Goal: Transaction & Acquisition: Purchase product/service

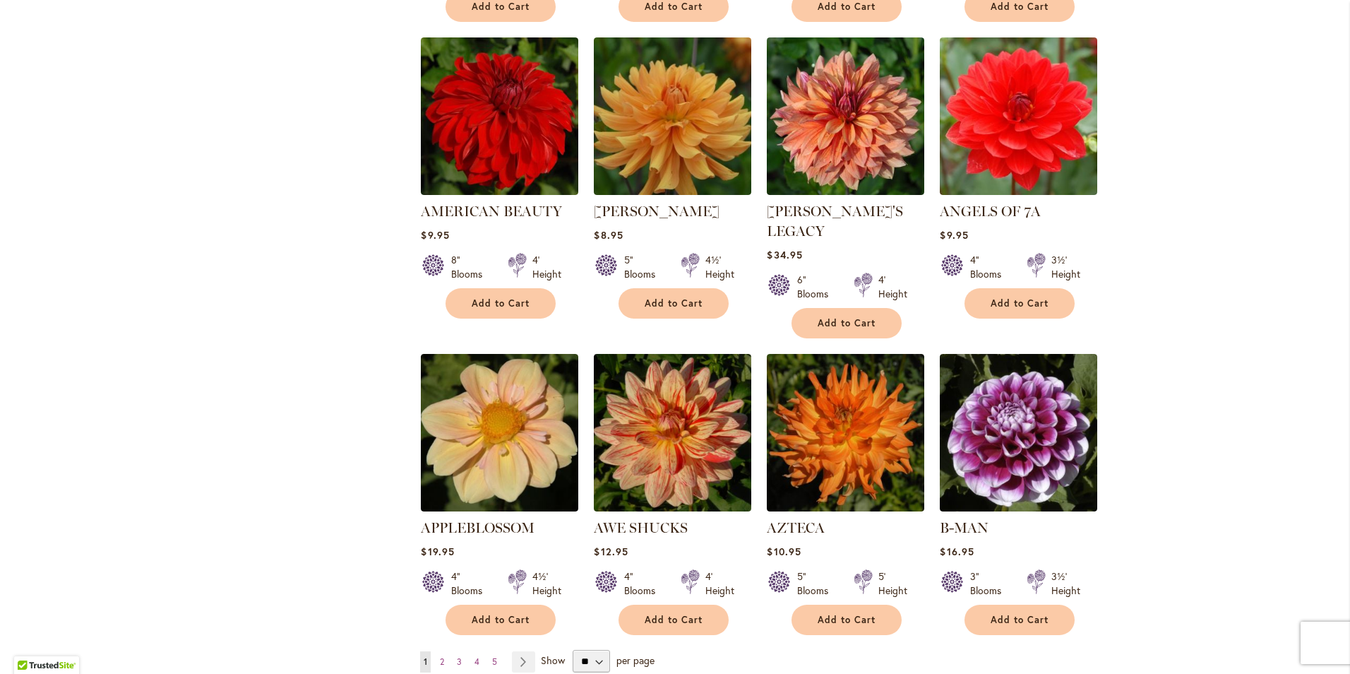
scroll to position [945, 0]
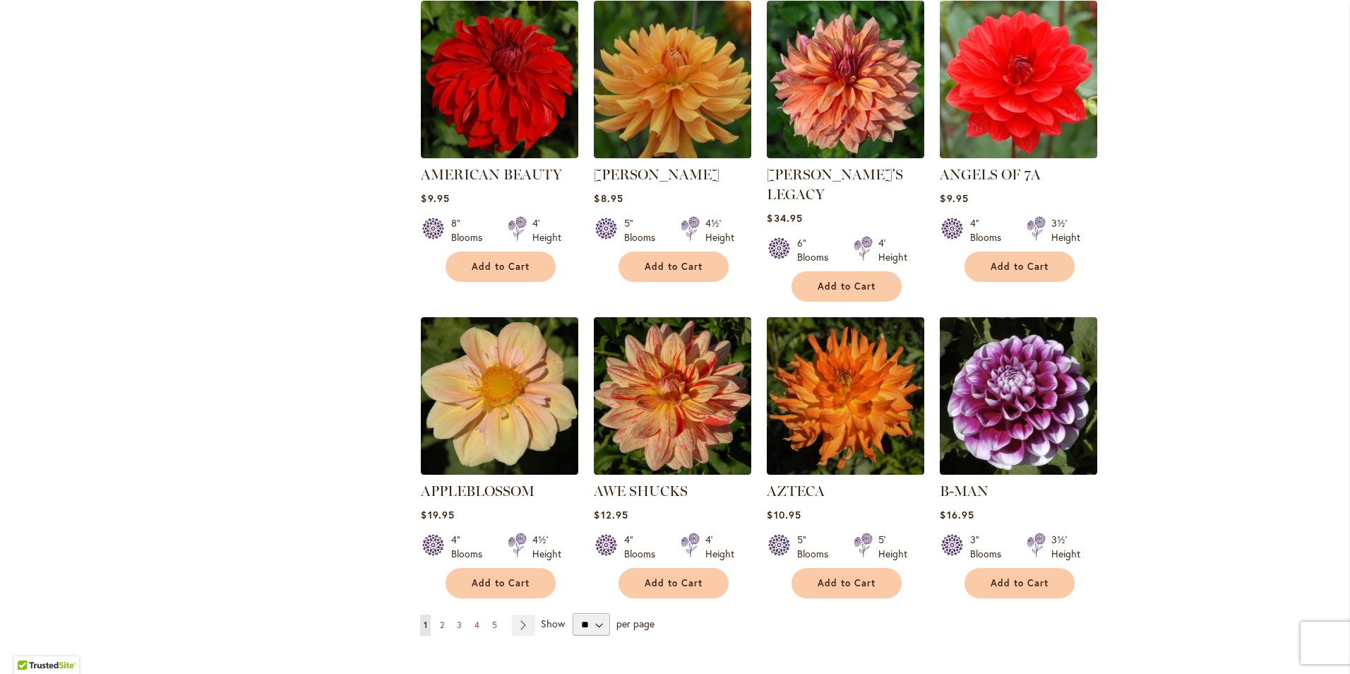
click at [436, 614] on link "Page 2" at bounding box center [441, 624] width 11 height 21
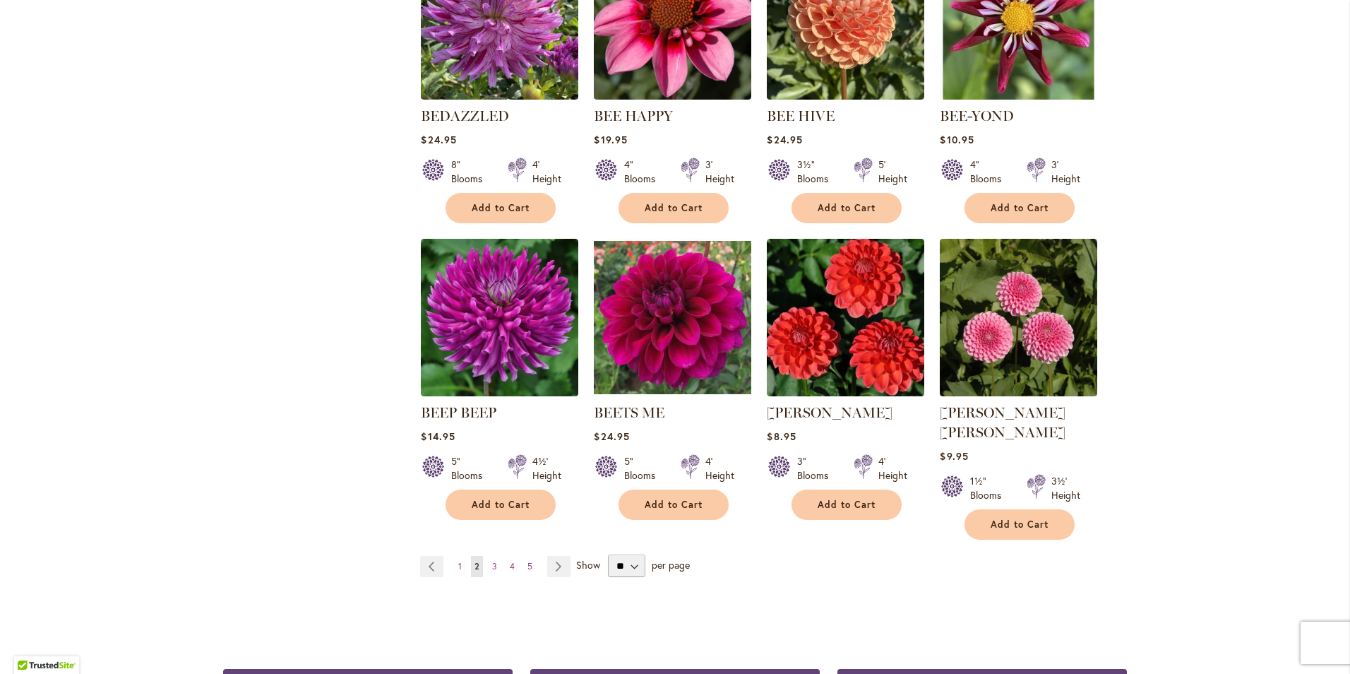
scroll to position [1201, 0]
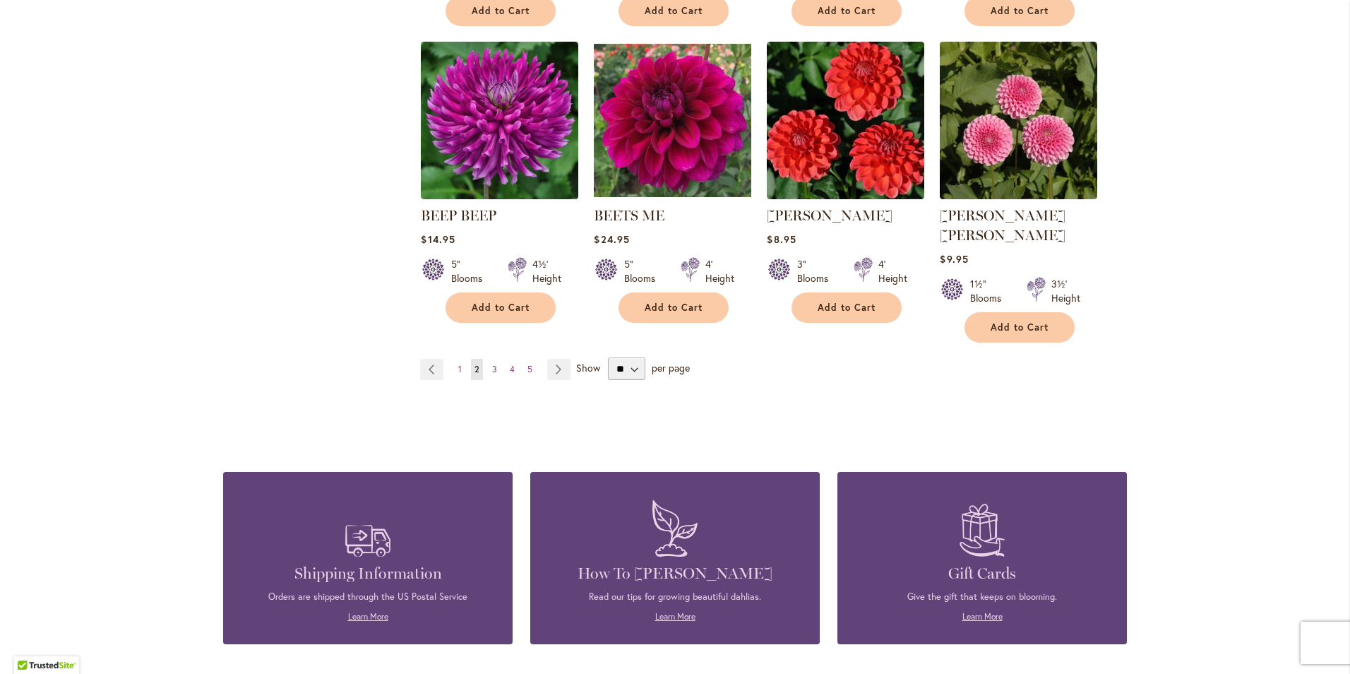
click at [492, 364] on span "3" at bounding box center [494, 369] width 5 height 11
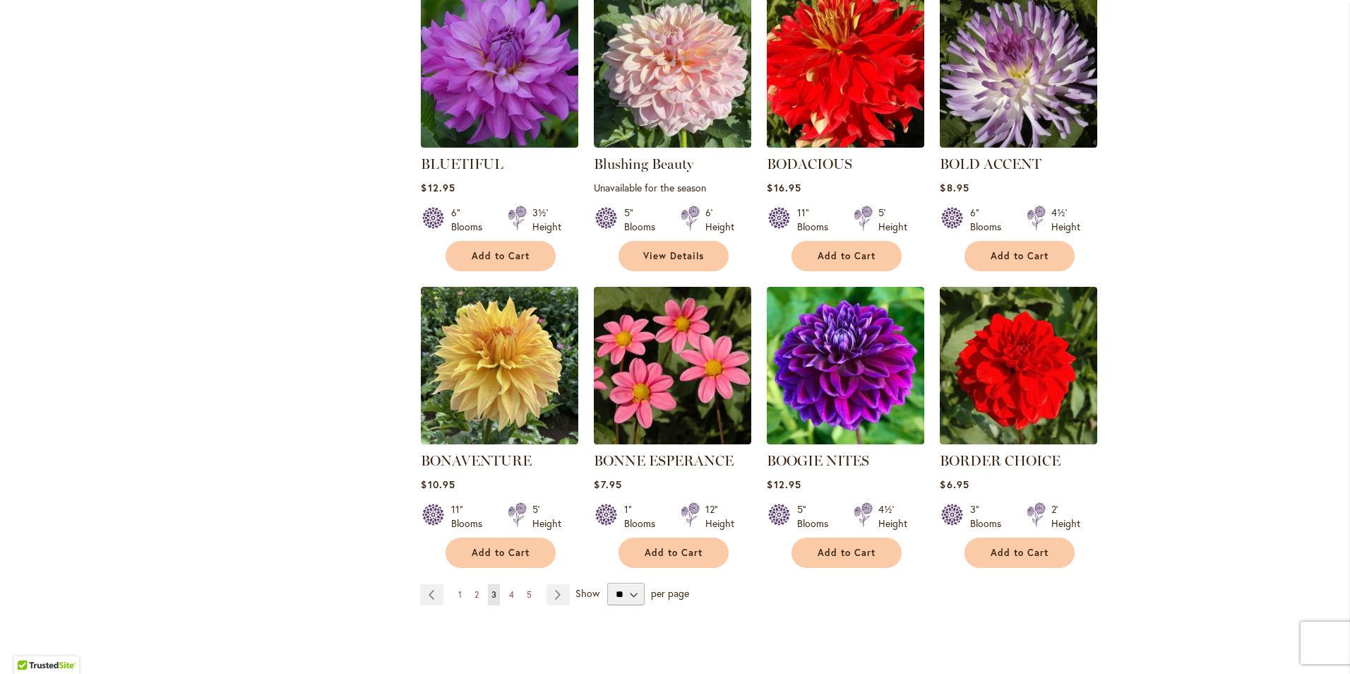
scroll to position [989, 0]
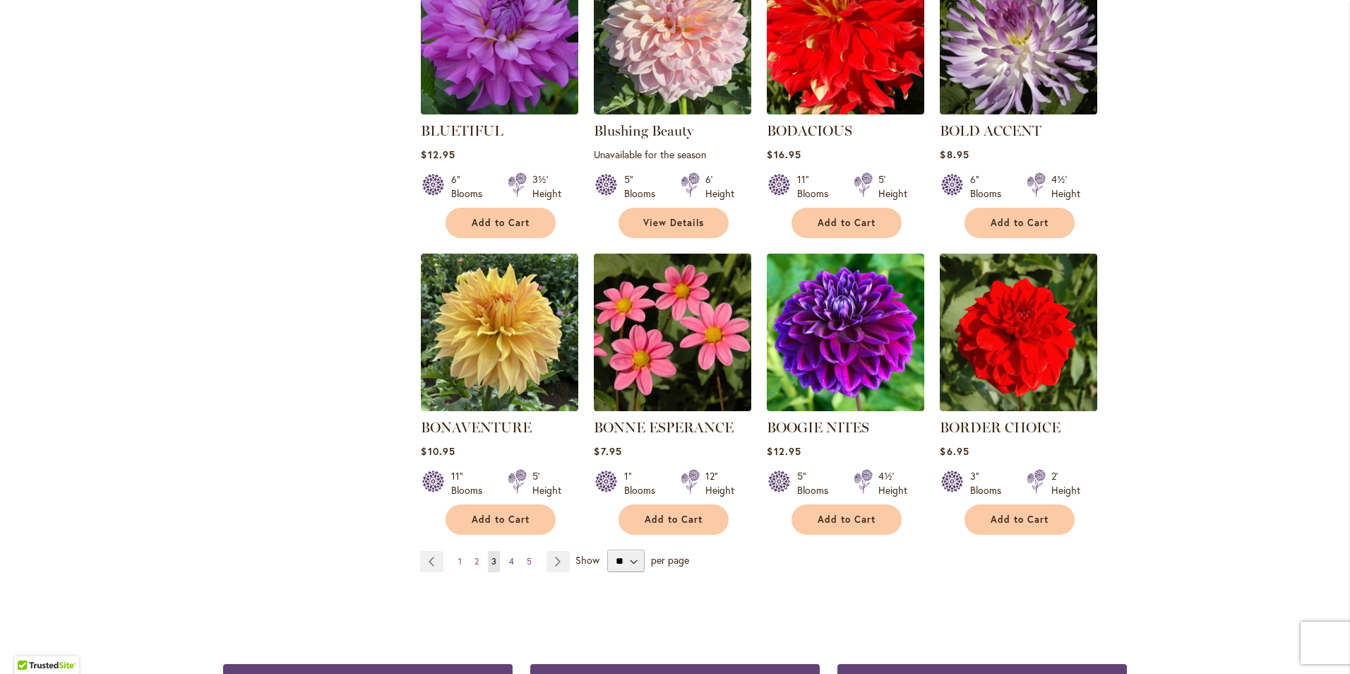
click at [509, 556] on span "4" at bounding box center [511, 561] width 5 height 11
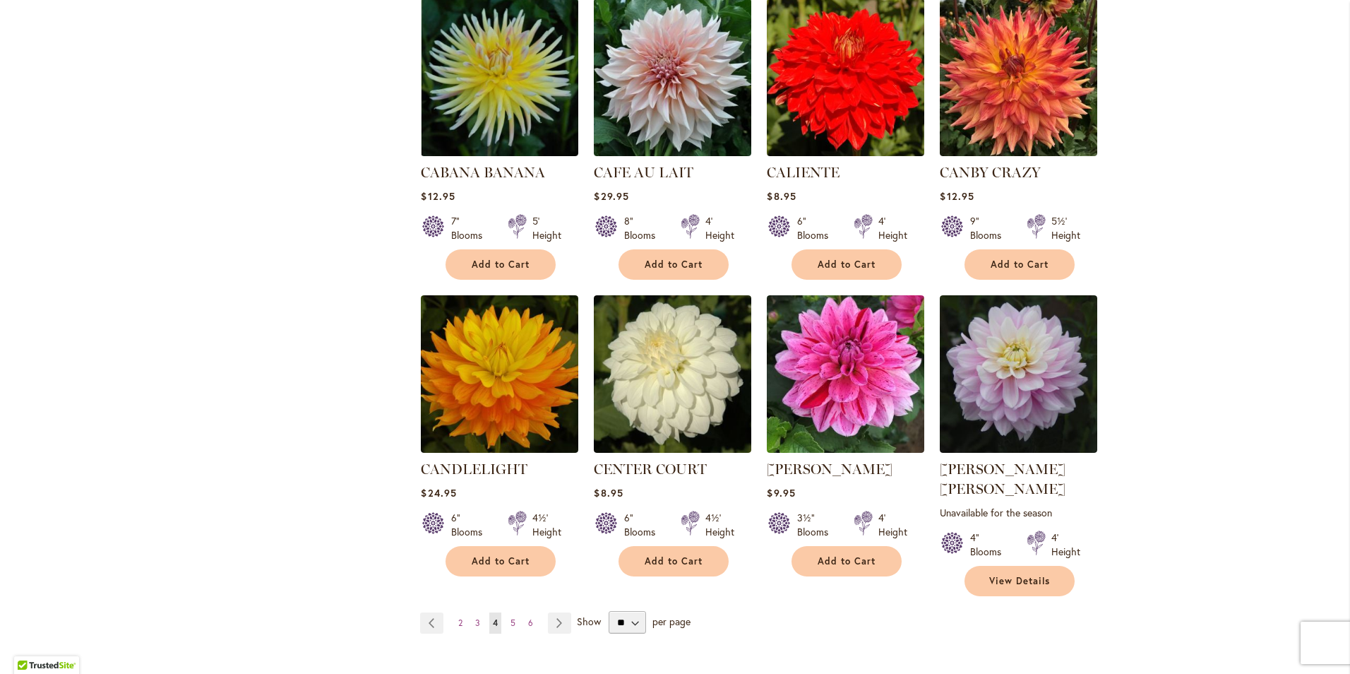
scroll to position [989, 0]
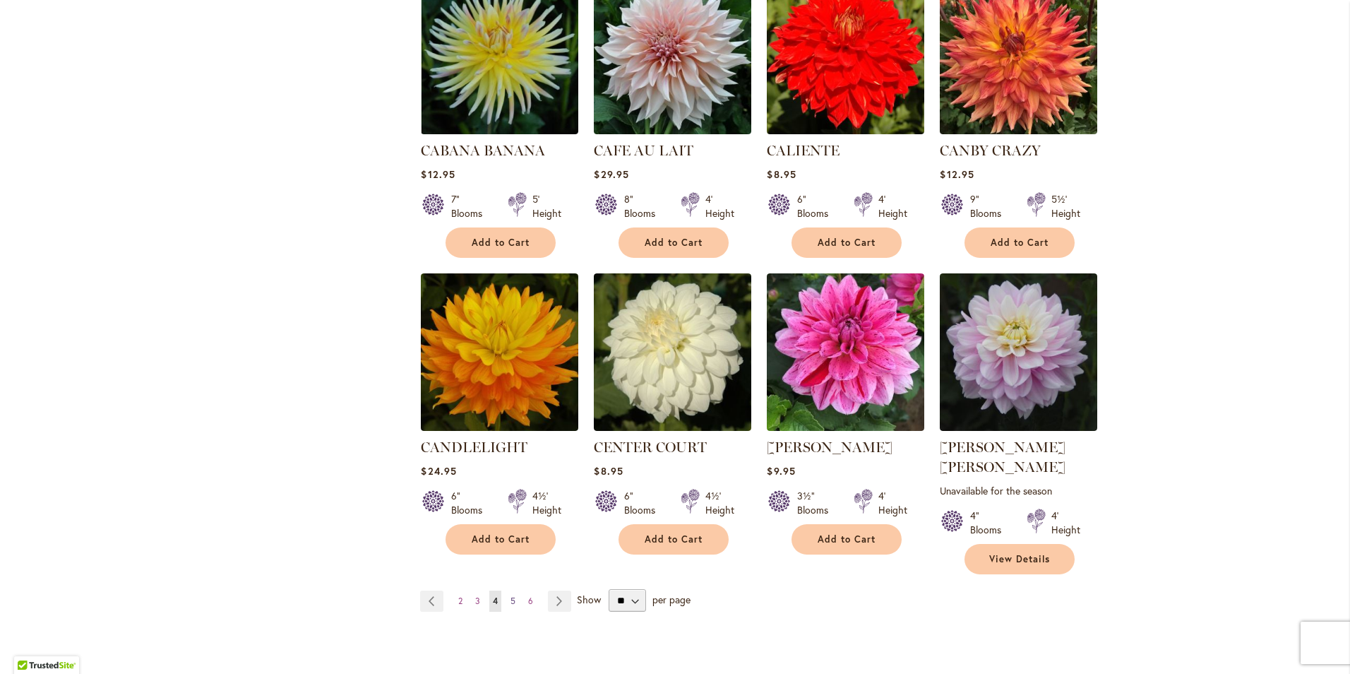
click span "5"
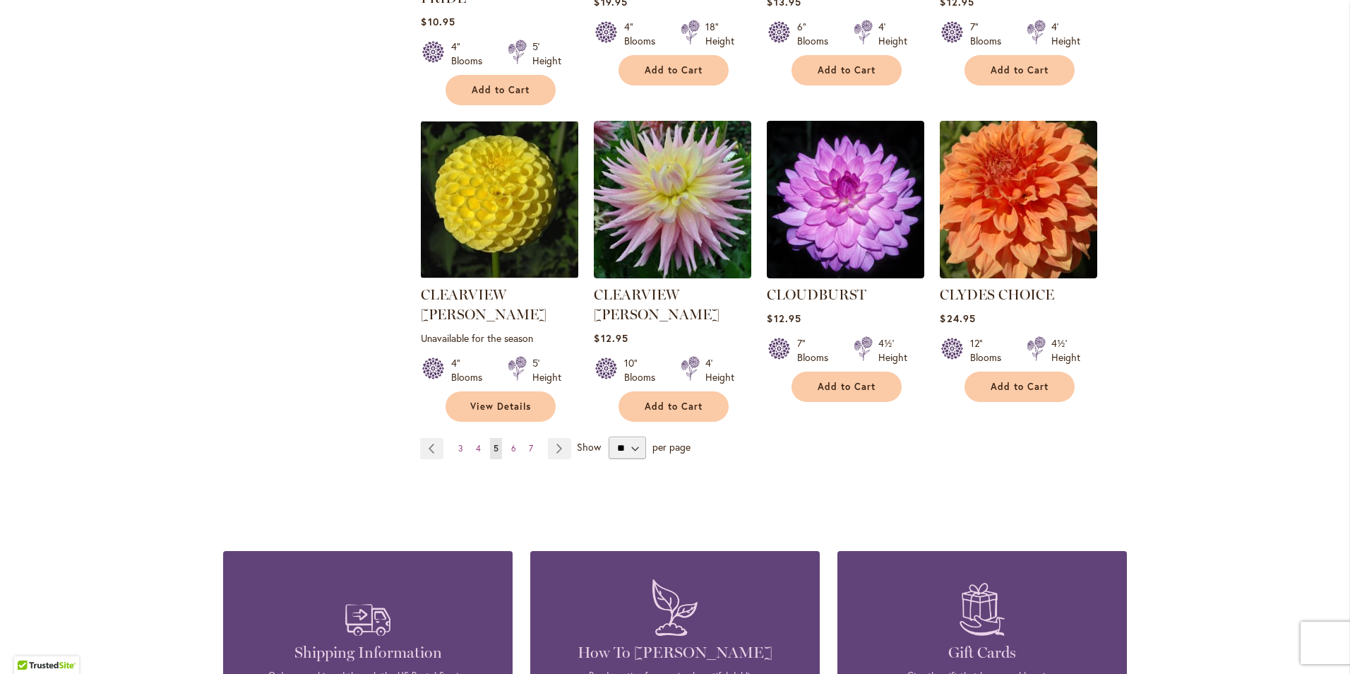
scroll to position [1201, 0]
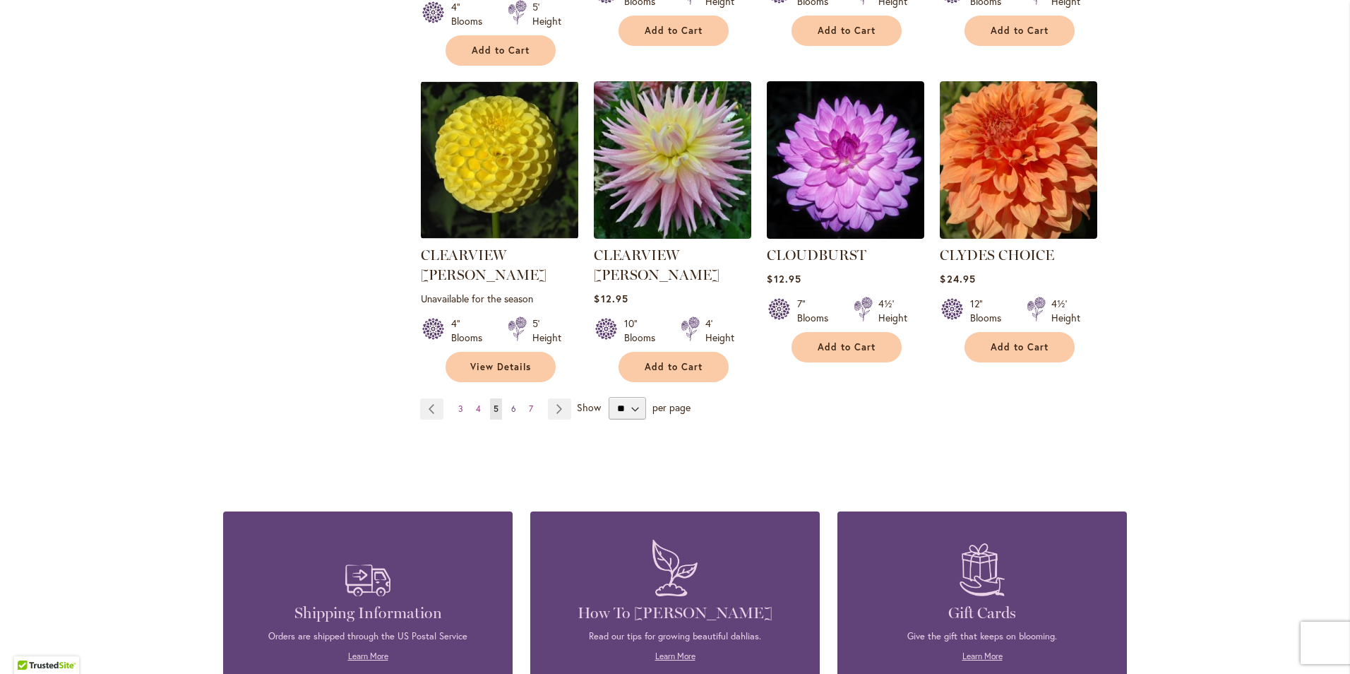
click at [508, 398] on link "Page 6" at bounding box center [514, 408] width 12 height 21
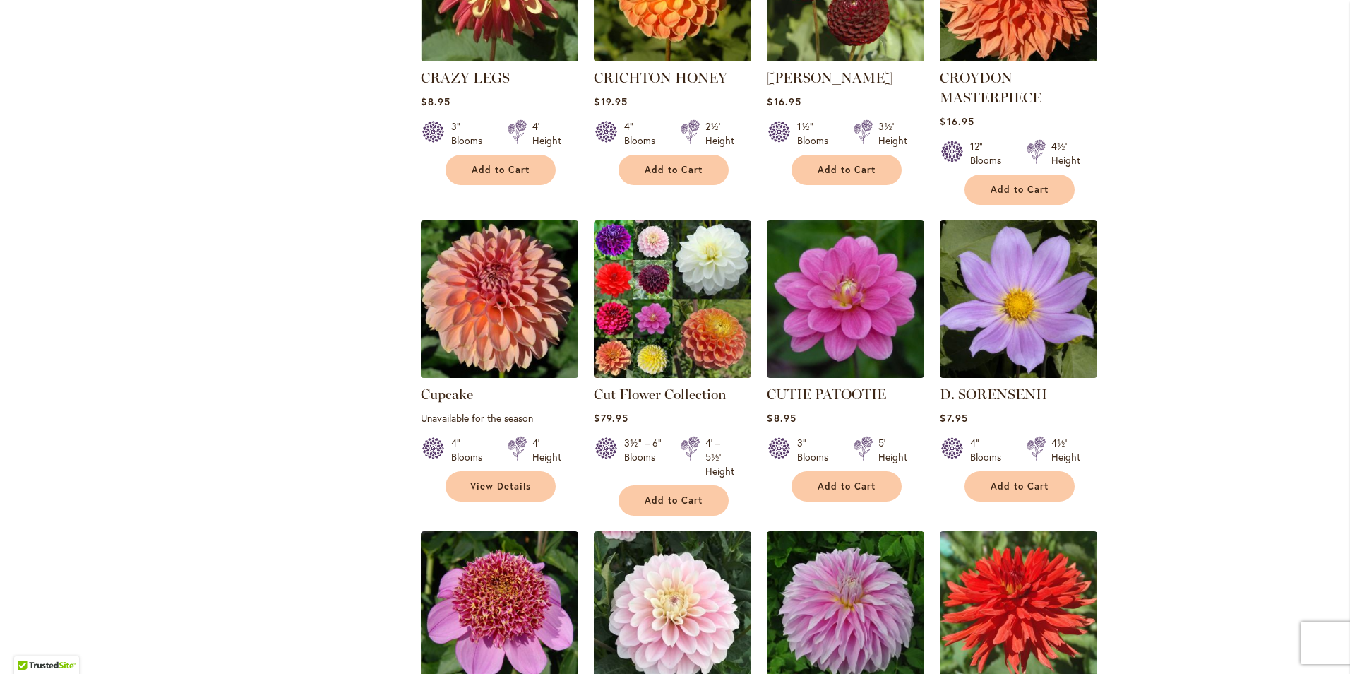
scroll to position [989, 0]
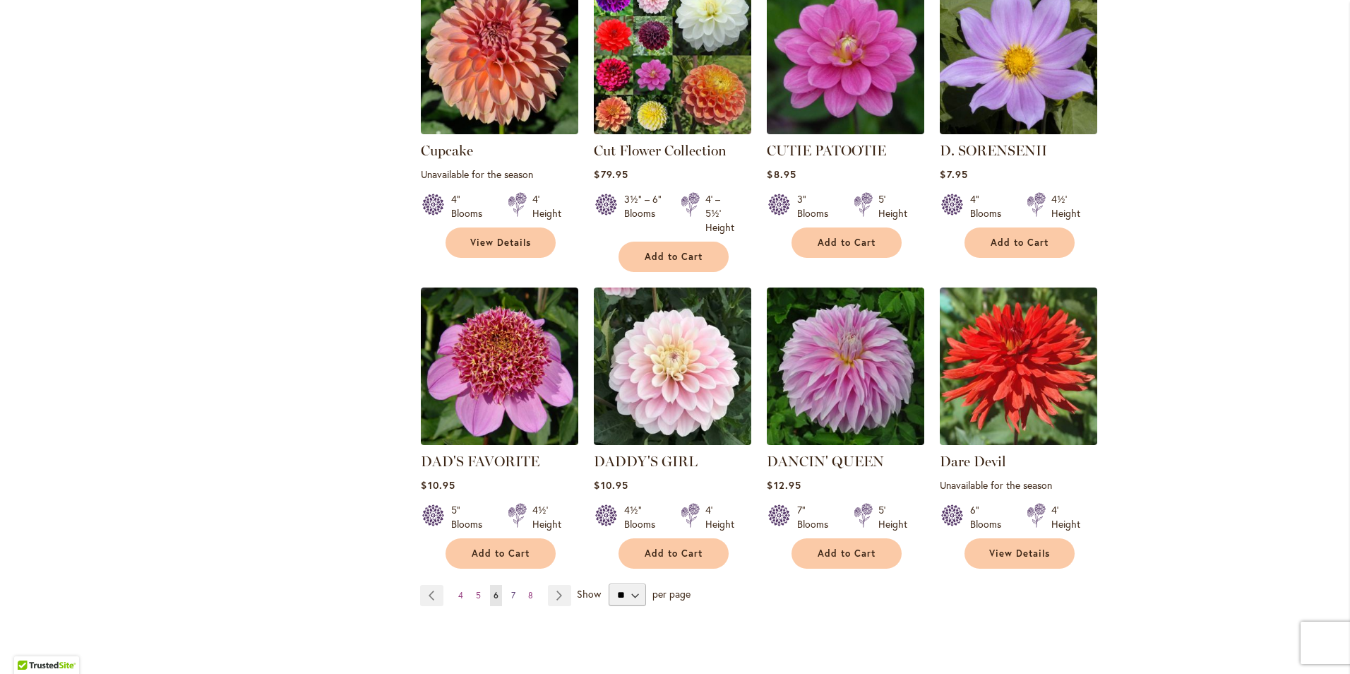
click at [511, 590] on span "7" at bounding box center [513, 595] width 4 height 11
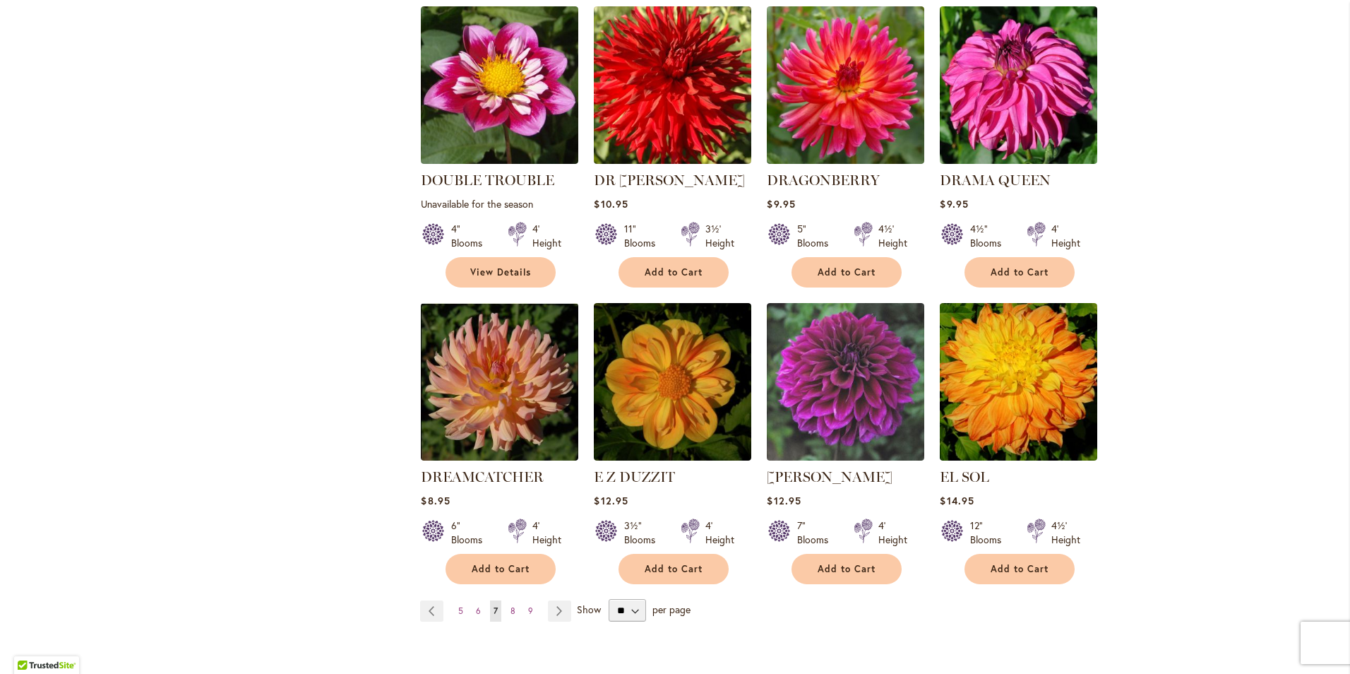
scroll to position [1059, 0]
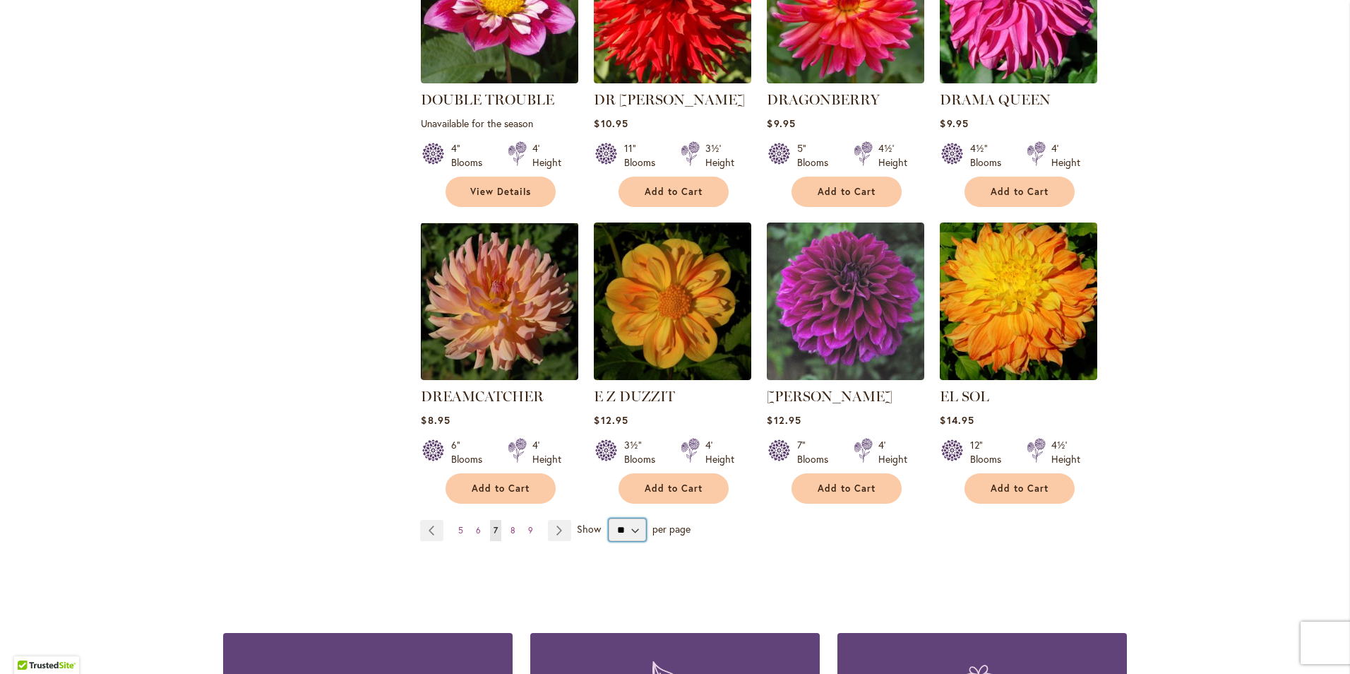
click at [612, 518] on select "** ** ** **" at bounding box center [627, 529] width 37 height 23
select select "**"
click at [609, 518] on select "** ** ** **" at bounding box center [627, 529] width 37 height 23
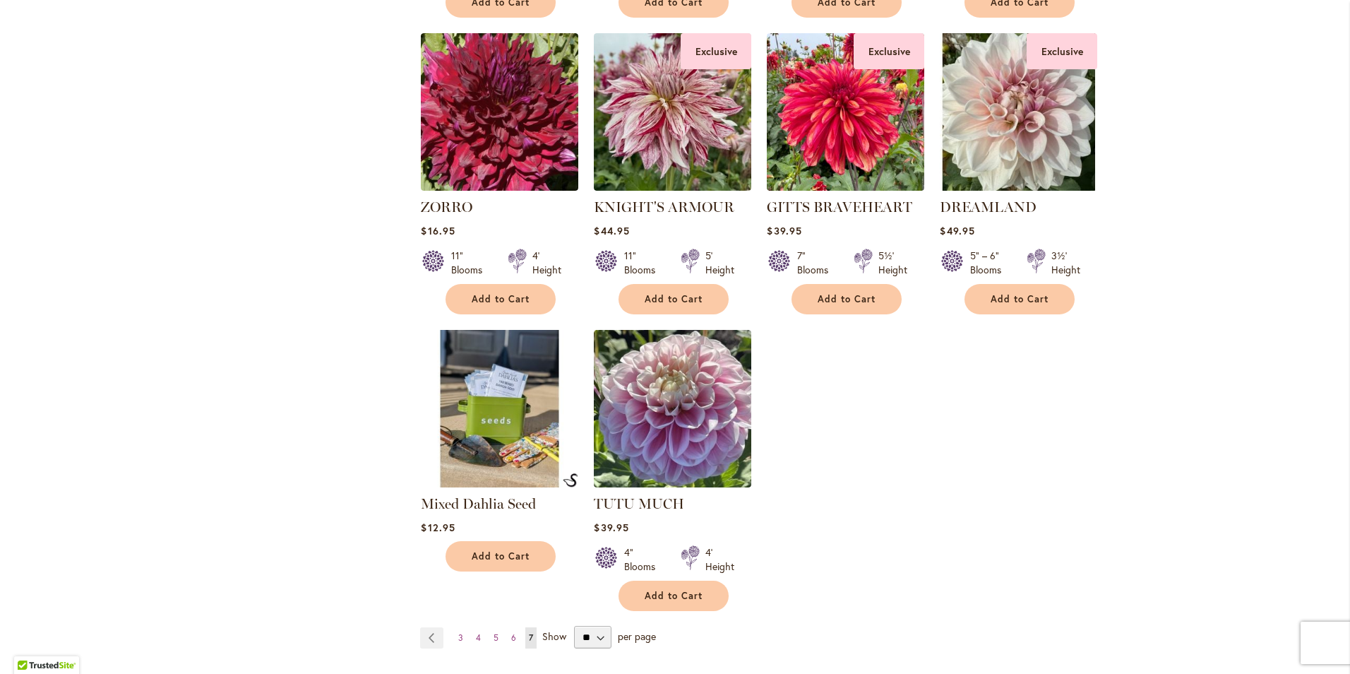
scroll to position [2330, 0]
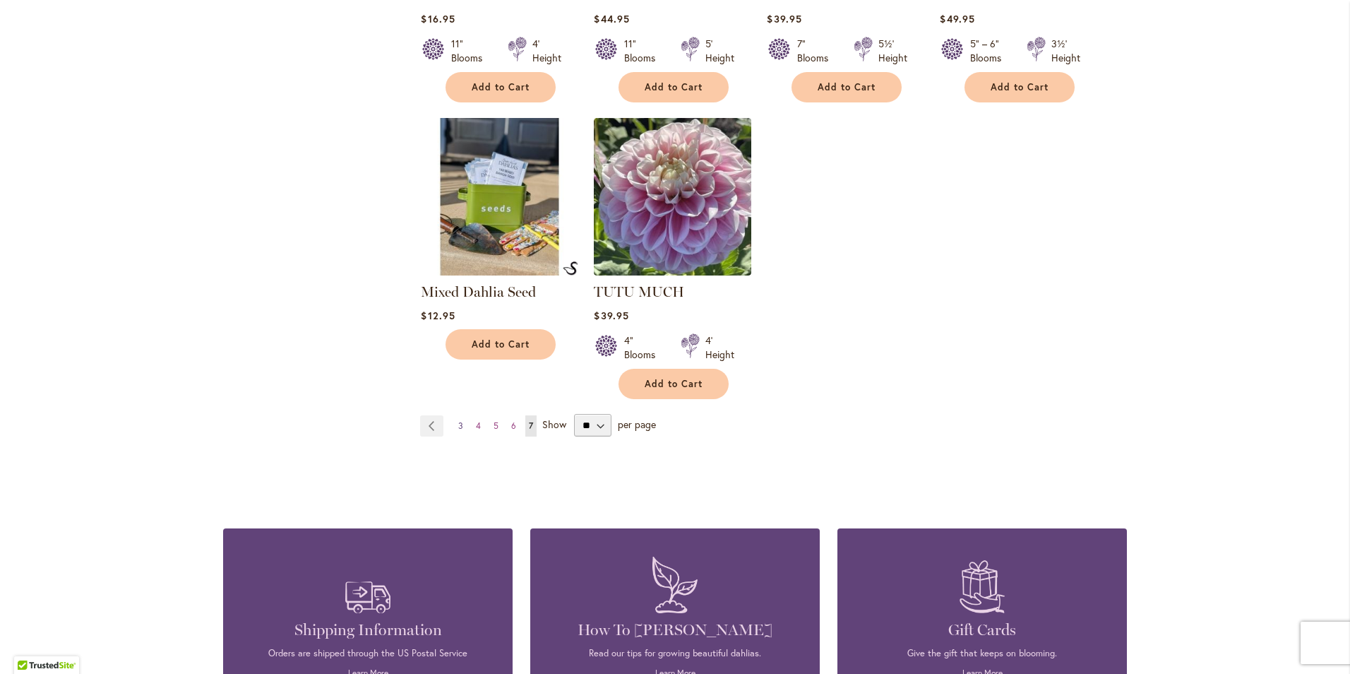
click at [458, 420] on span "3" at bounding box center [460, 425] width 5 height 11
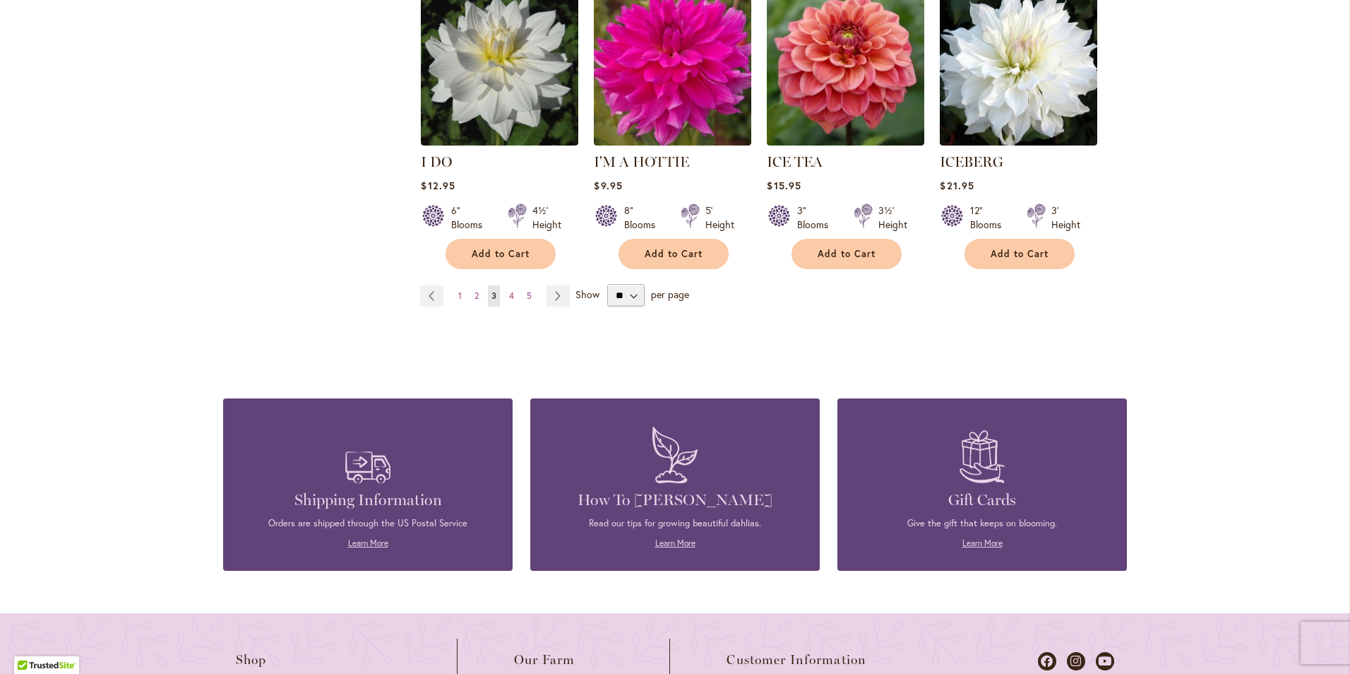
scroll to position [4802, 0]
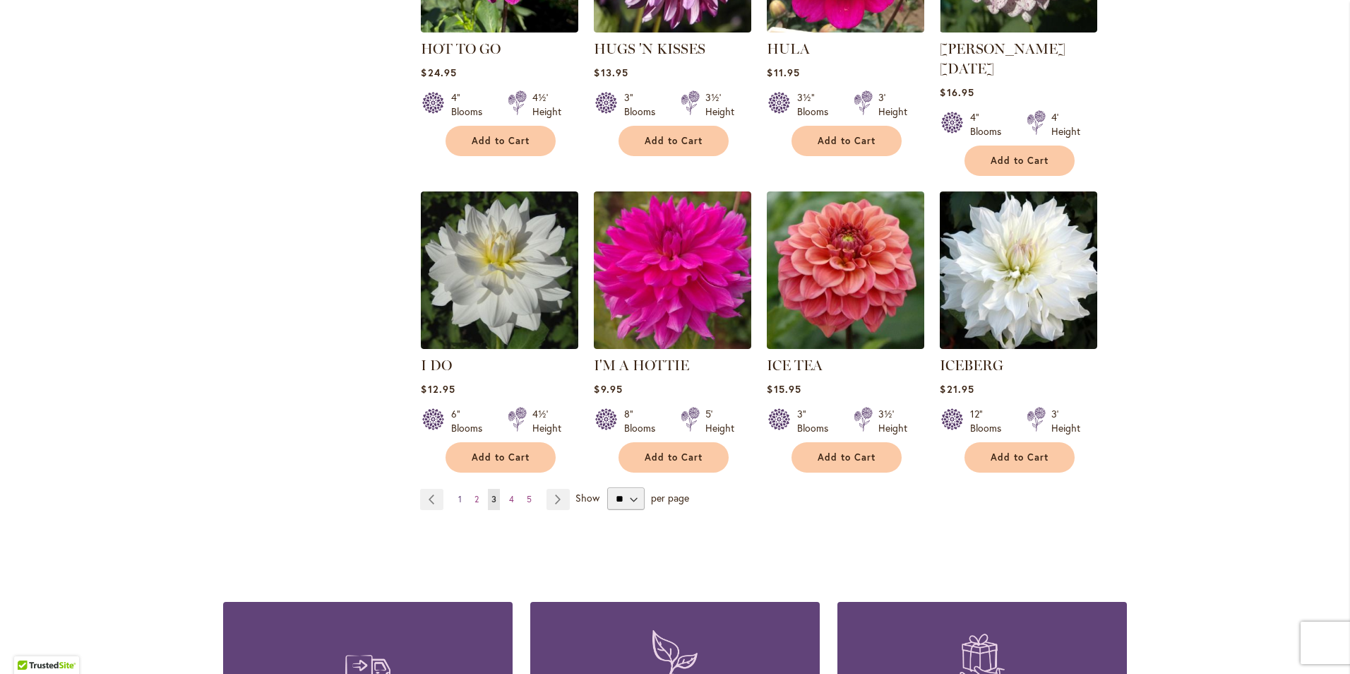
click at [458, 494] on span "1" at bounding box center [460, 499] width 4 height 11
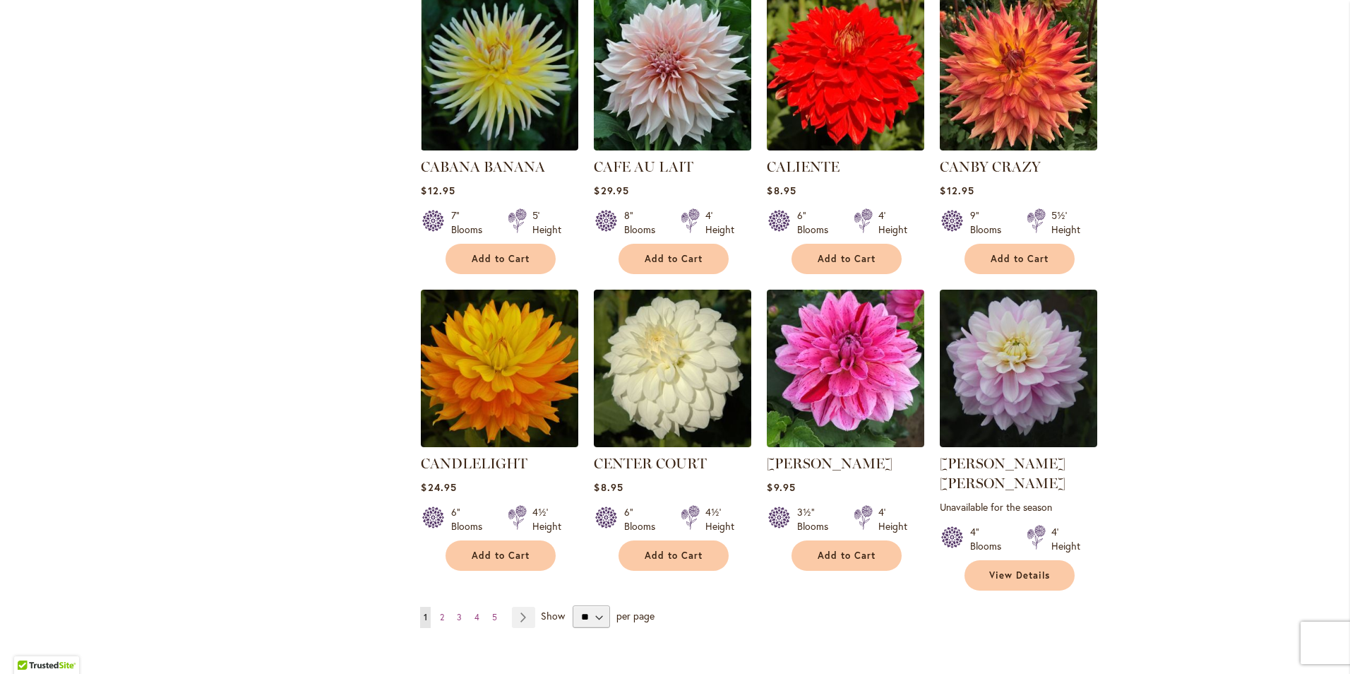
scroll to position [4661, 0]
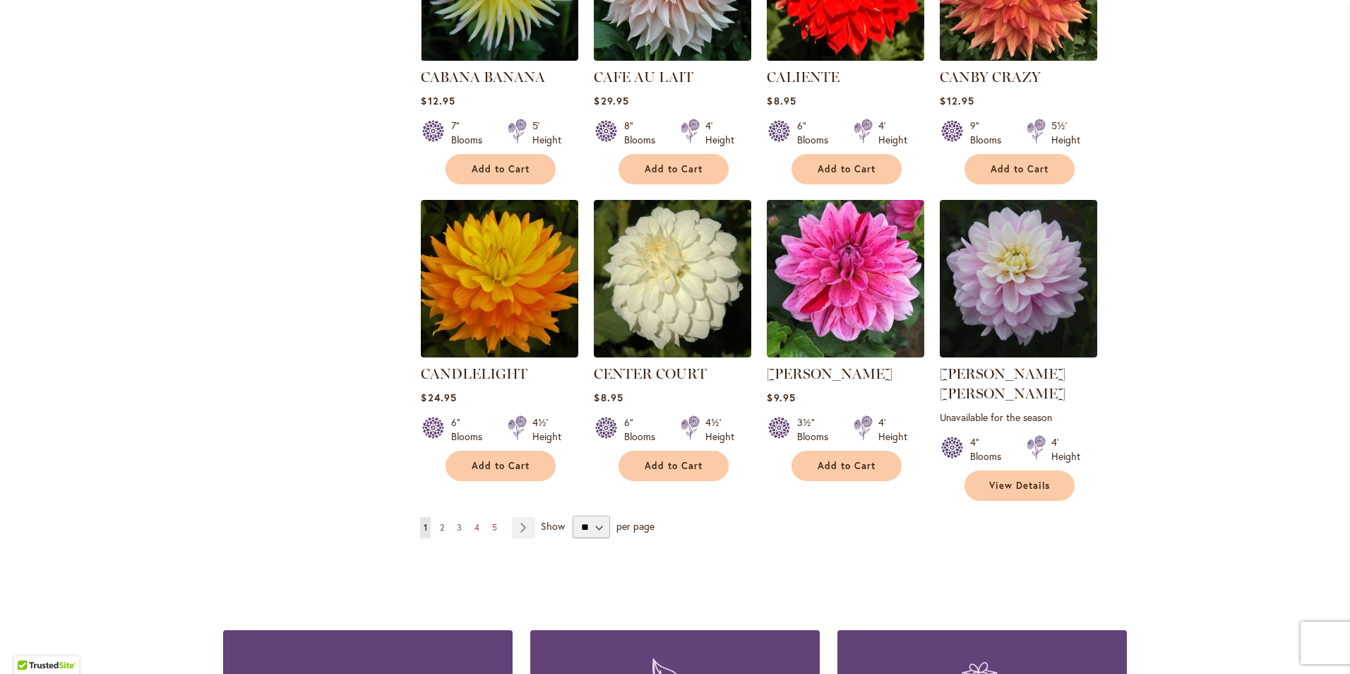
click at [440, 522] on span "2" at bounding box center [442, 527] width 4 height 11
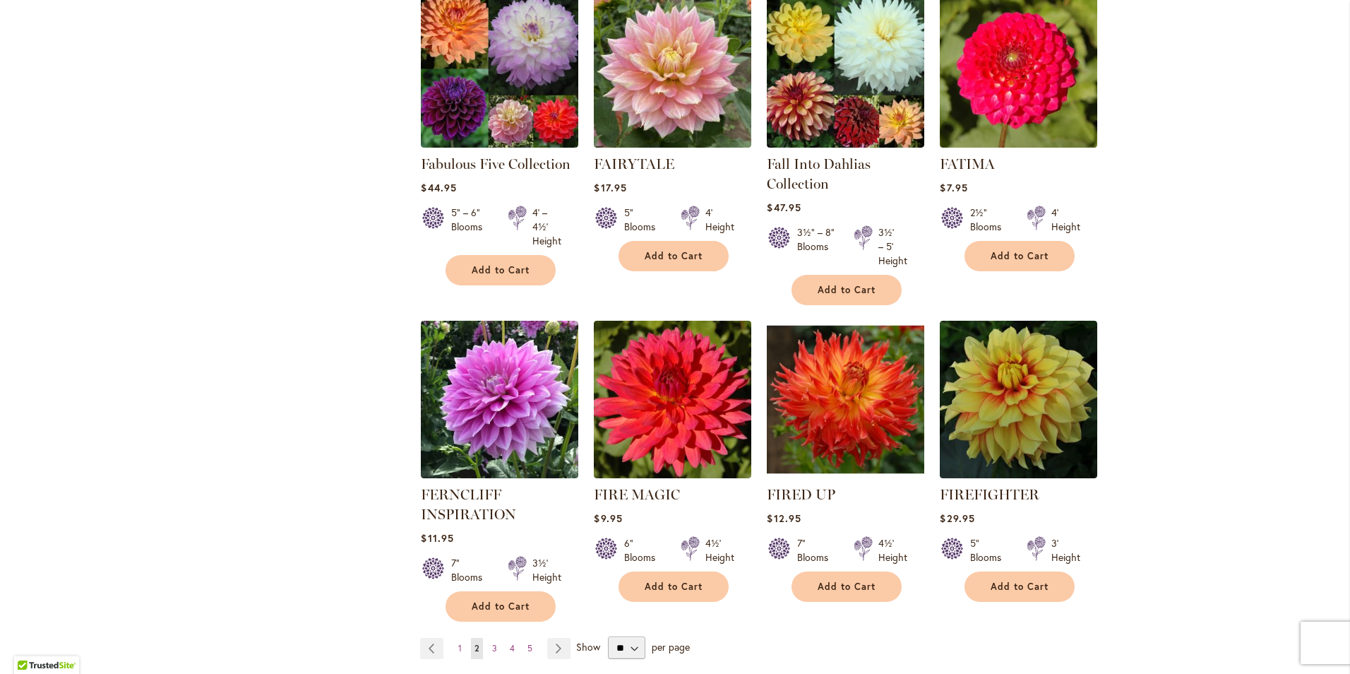
scroll to position [4661, 0]
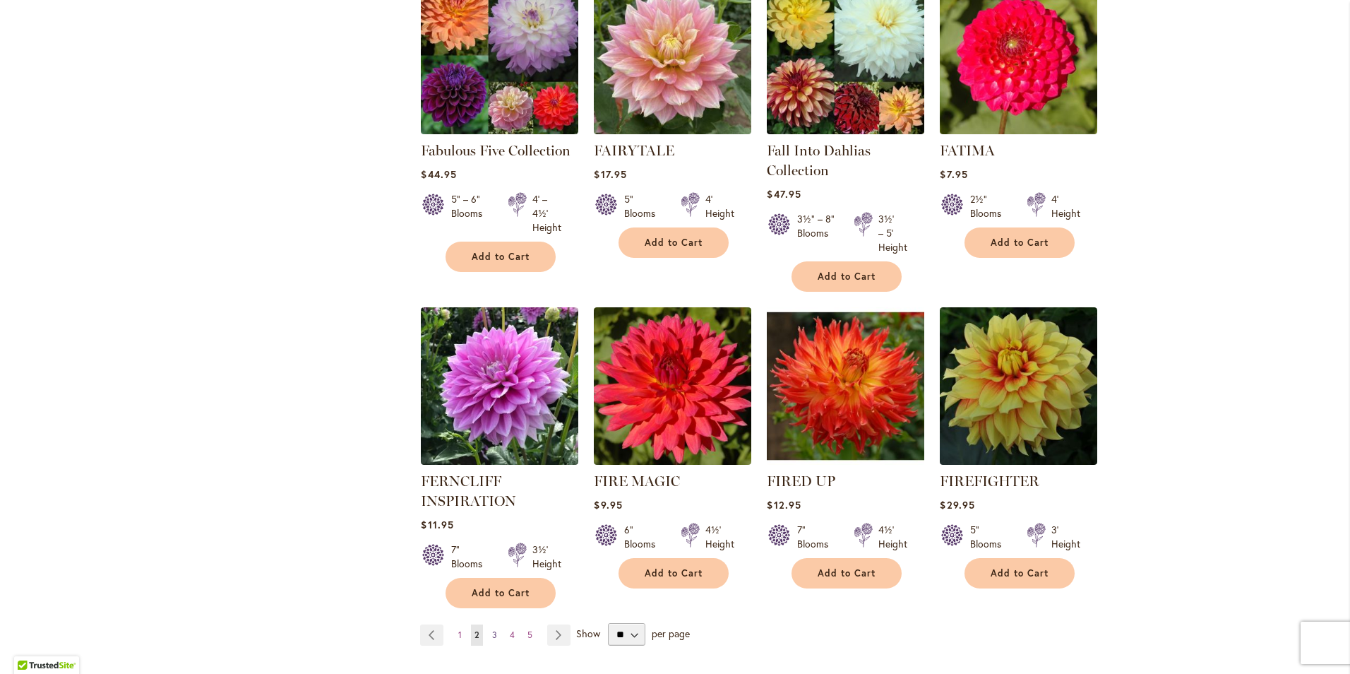
click at [489, 624] on link "Page 3" at bounding box center [495, 634] width 12 height 21
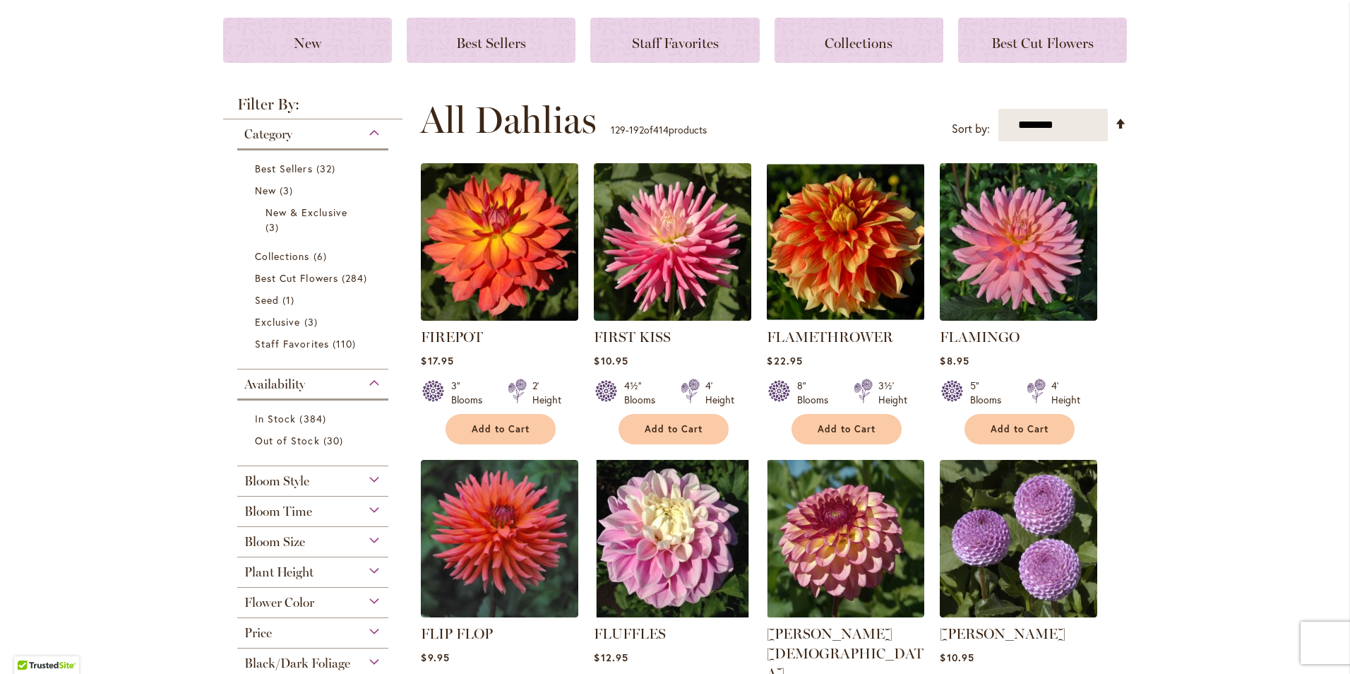
scroll to position [212, 0]
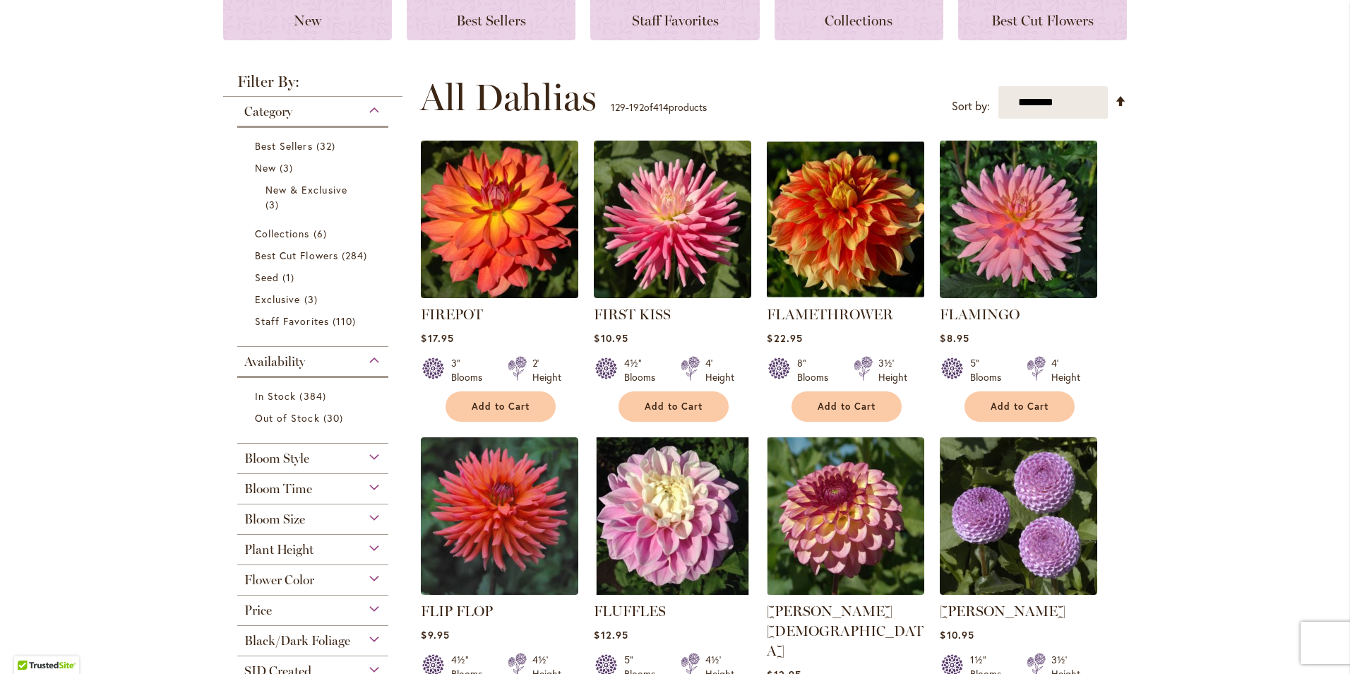
click at [512, 248] on img at bounding box center [499, 219] width 165 height 165
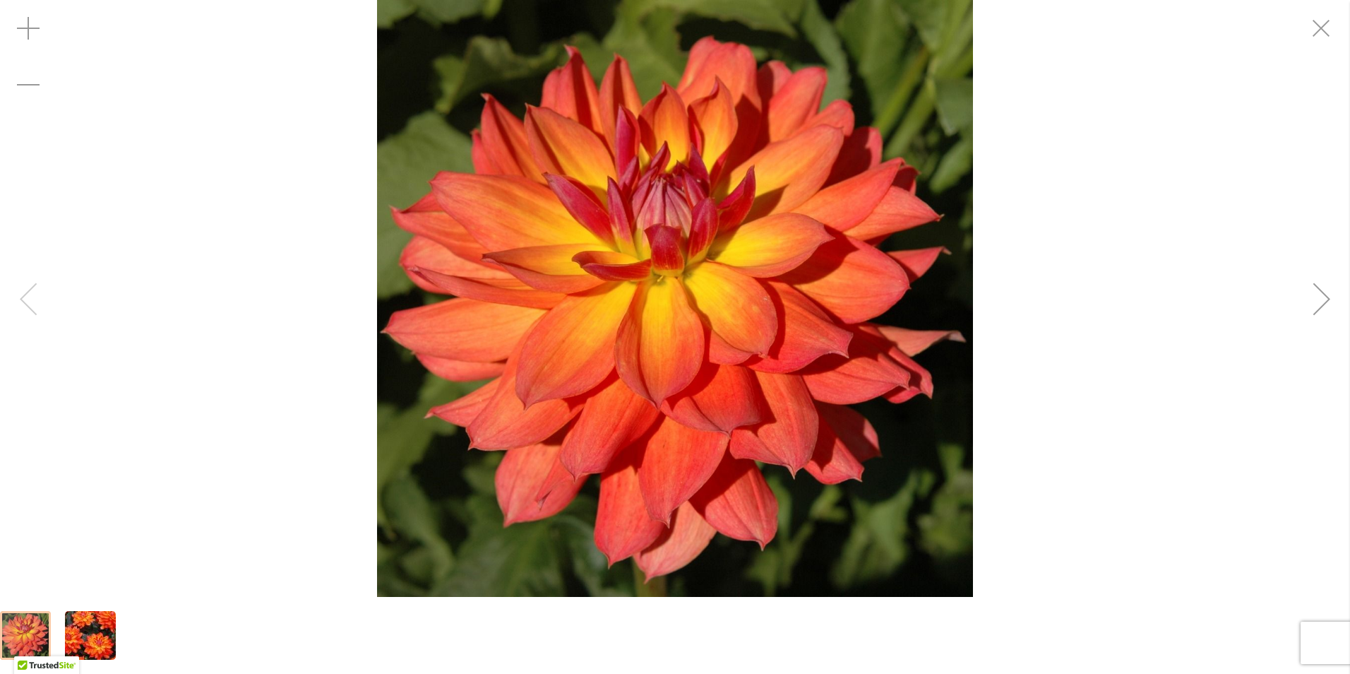
click at [1114, 302] on div "FIREPOT" at bounding box center [675, 298] width 1350 height 597
click at [1350, 305] on html "Skip to Accessibility Information The store will not work correctly in the case…" at bounding box center [675, 337] width 1350 height 674
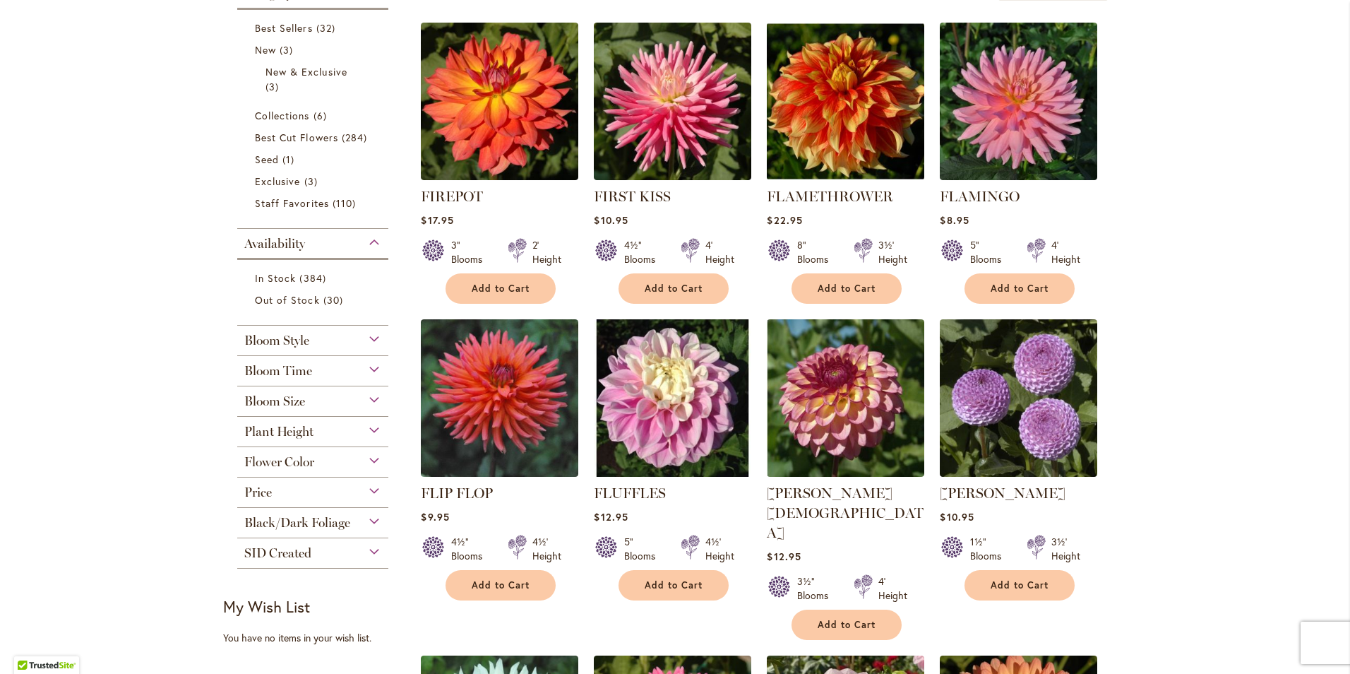
scroll to position [353, 0]
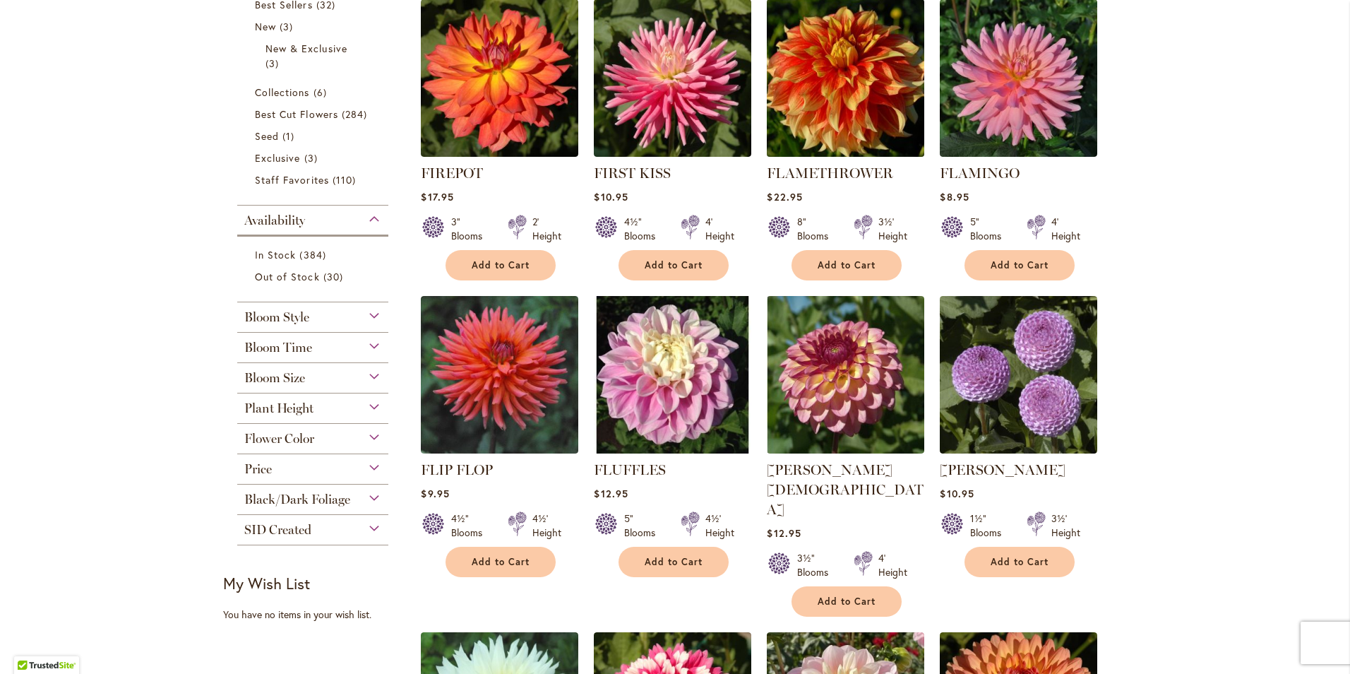
click at [830, 92] on img at bounding box center [845, 78] width 165 height 165
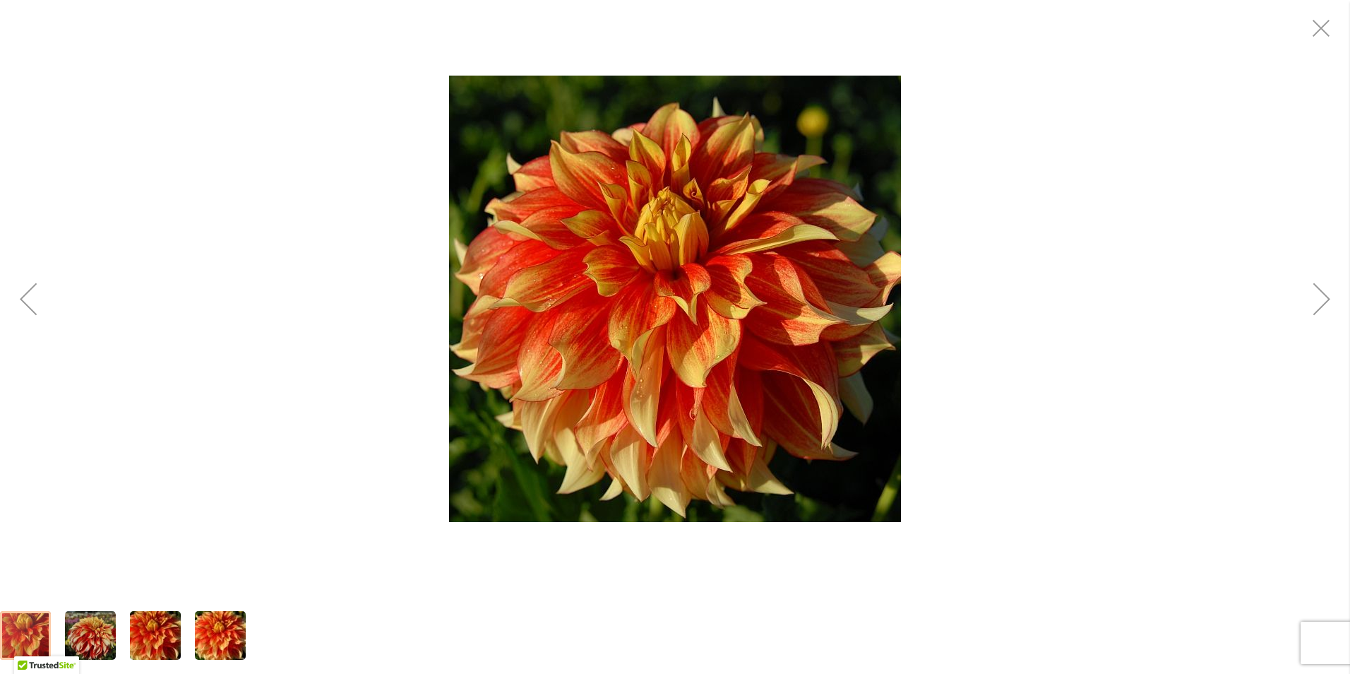
click at [1326, 314] on div "Next" at bounding box center [1322, 298] width 56 height 56
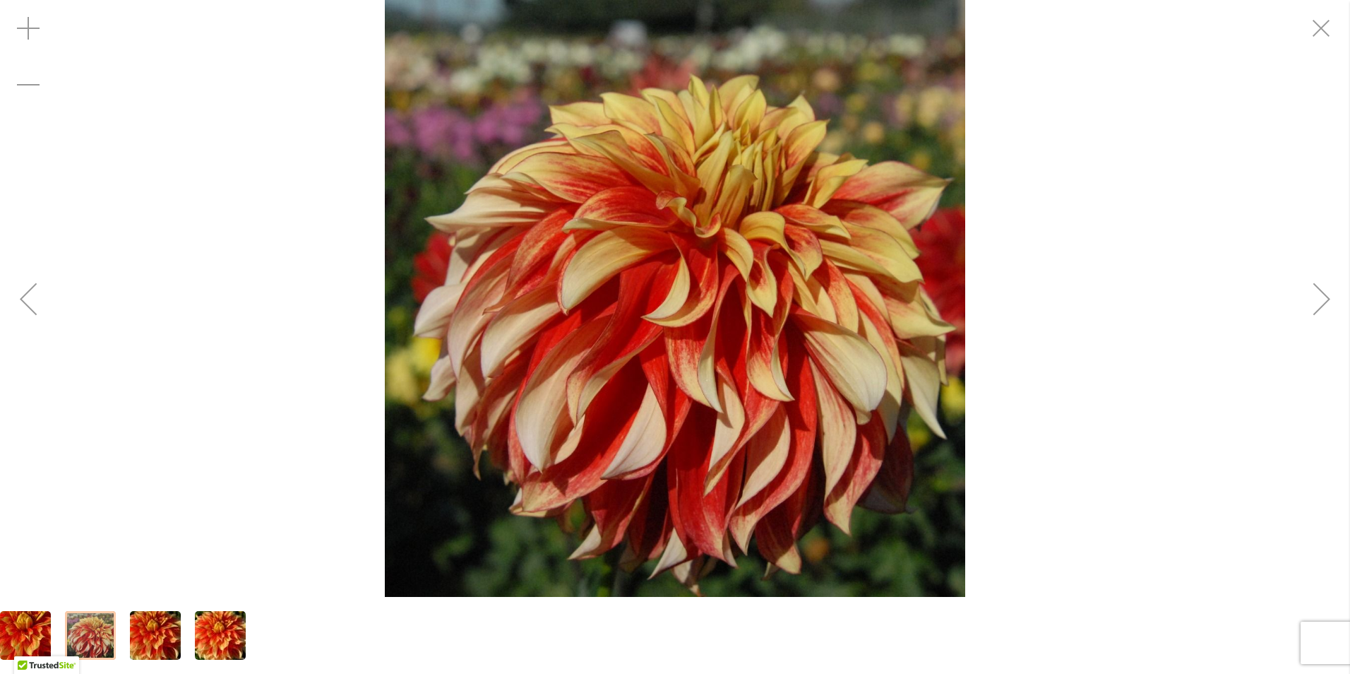
click at [1326, 314] on div "Next" at bounding box center [1322, 298] width 56 height 56
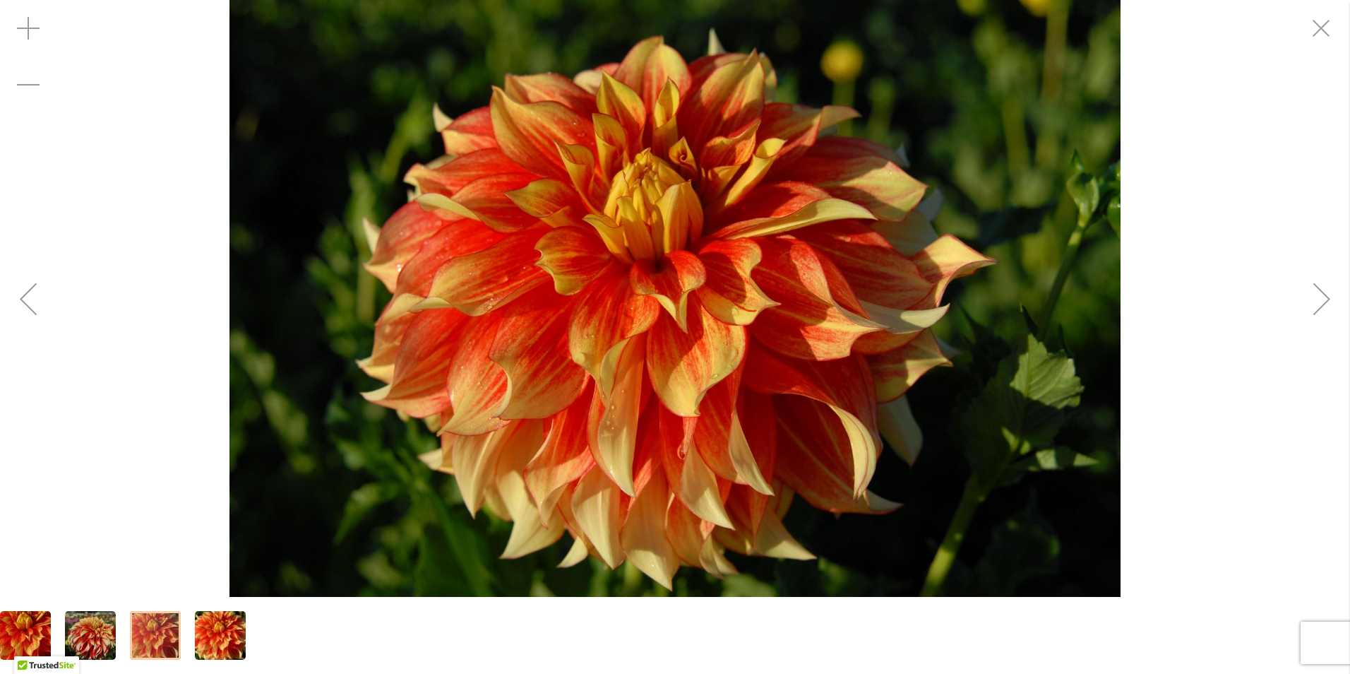
click at [1326, 314] on div "Next" at bounding box center [1322, 298] width 56 height 56
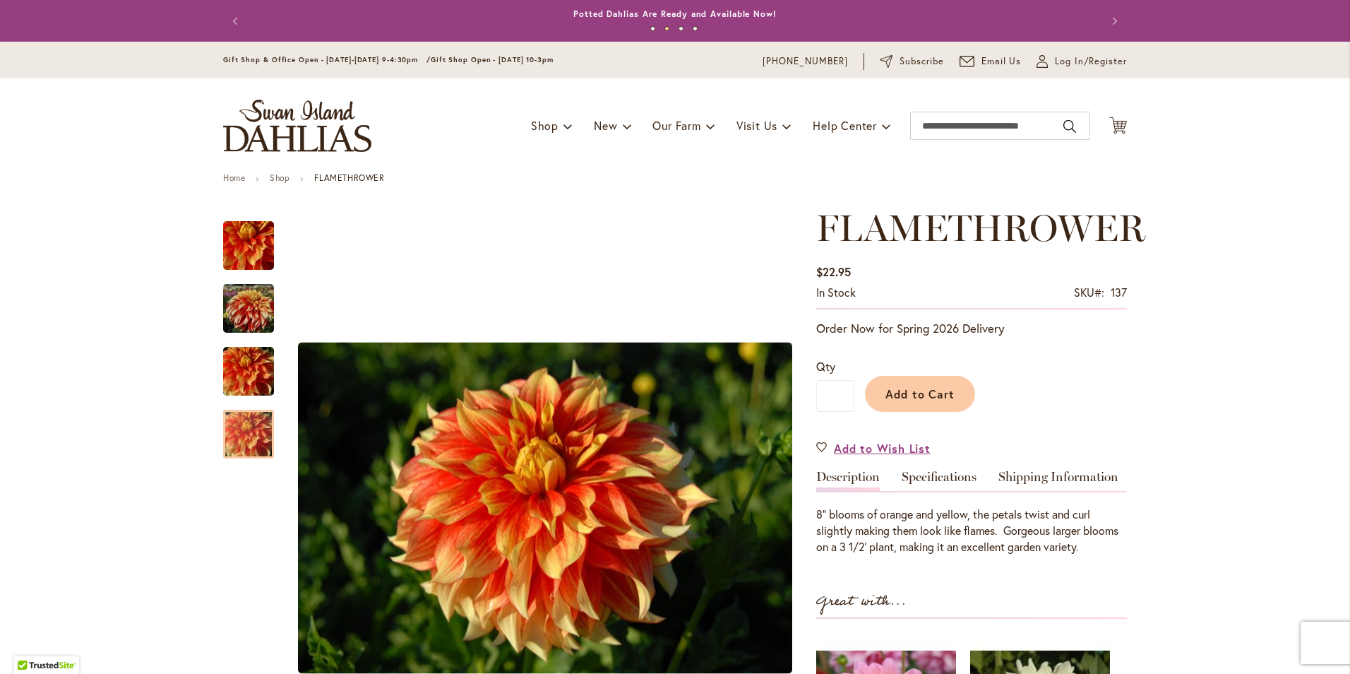
scroll to position [135, 0]
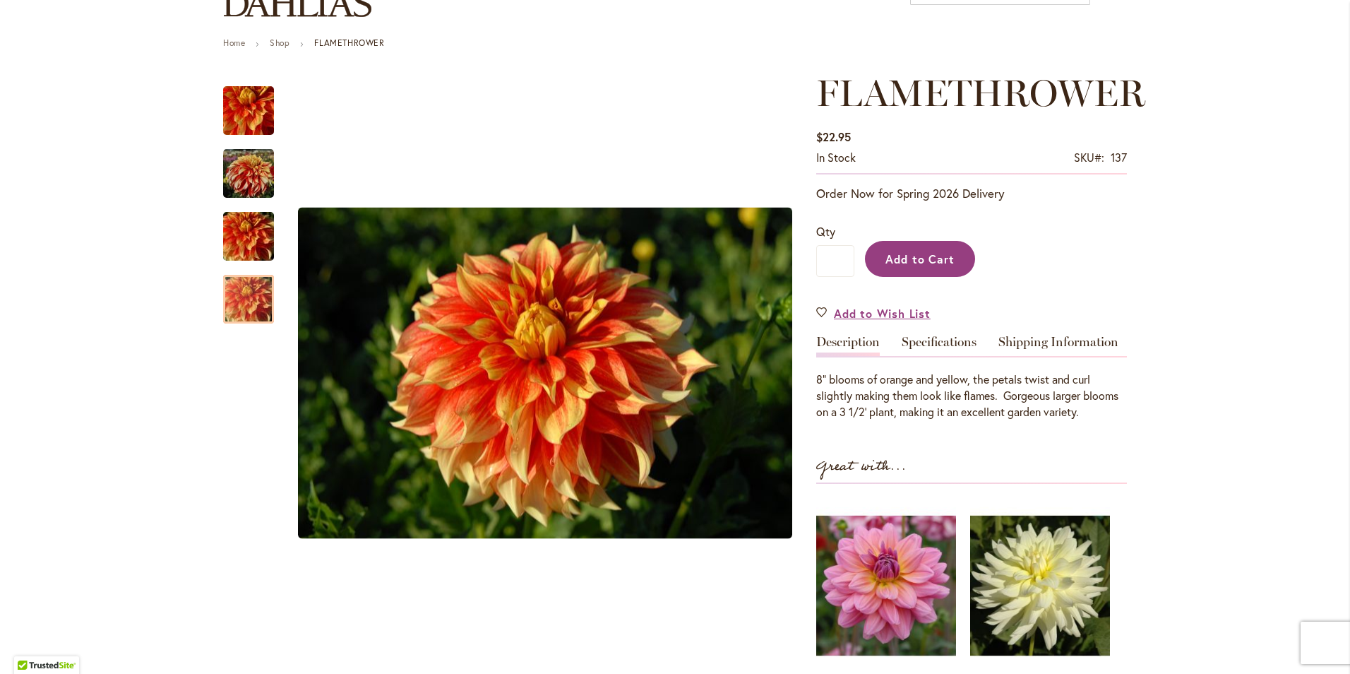
click at [901, 268] on button "Add to Cart" at bounding box center [920, 259] width 110 height 36
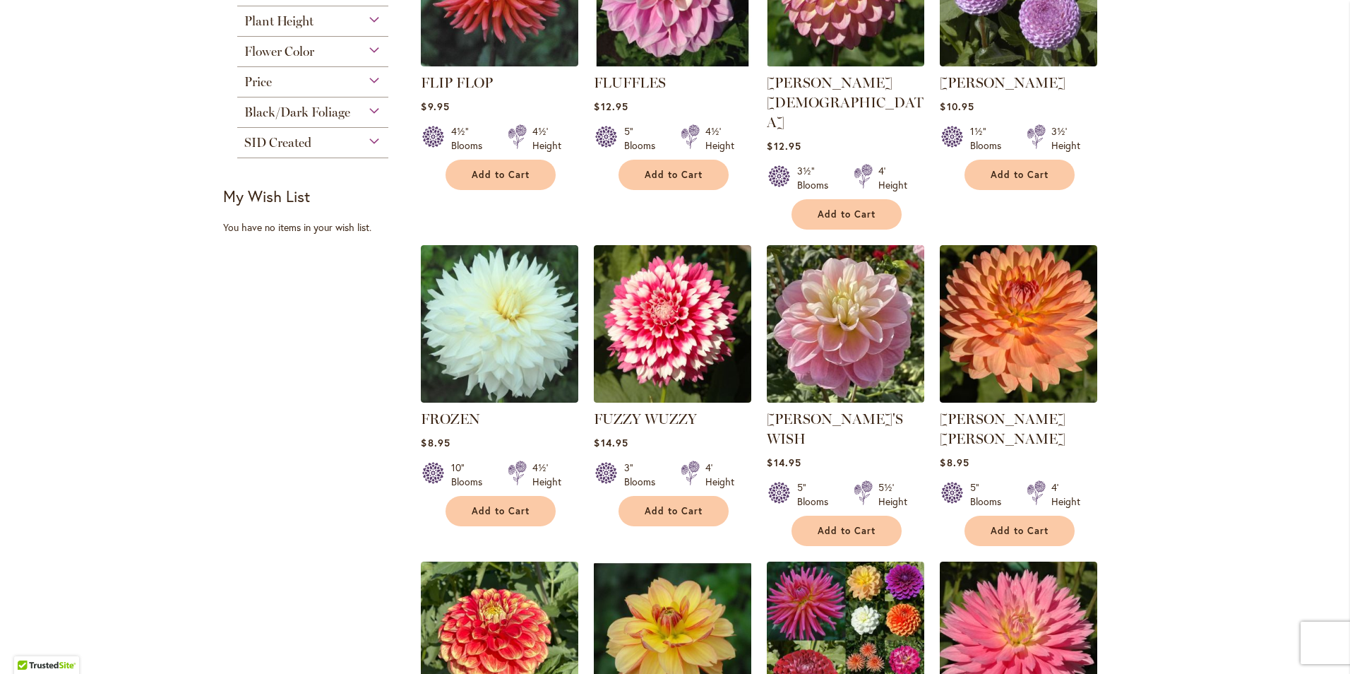
scroll to position [777, 0]
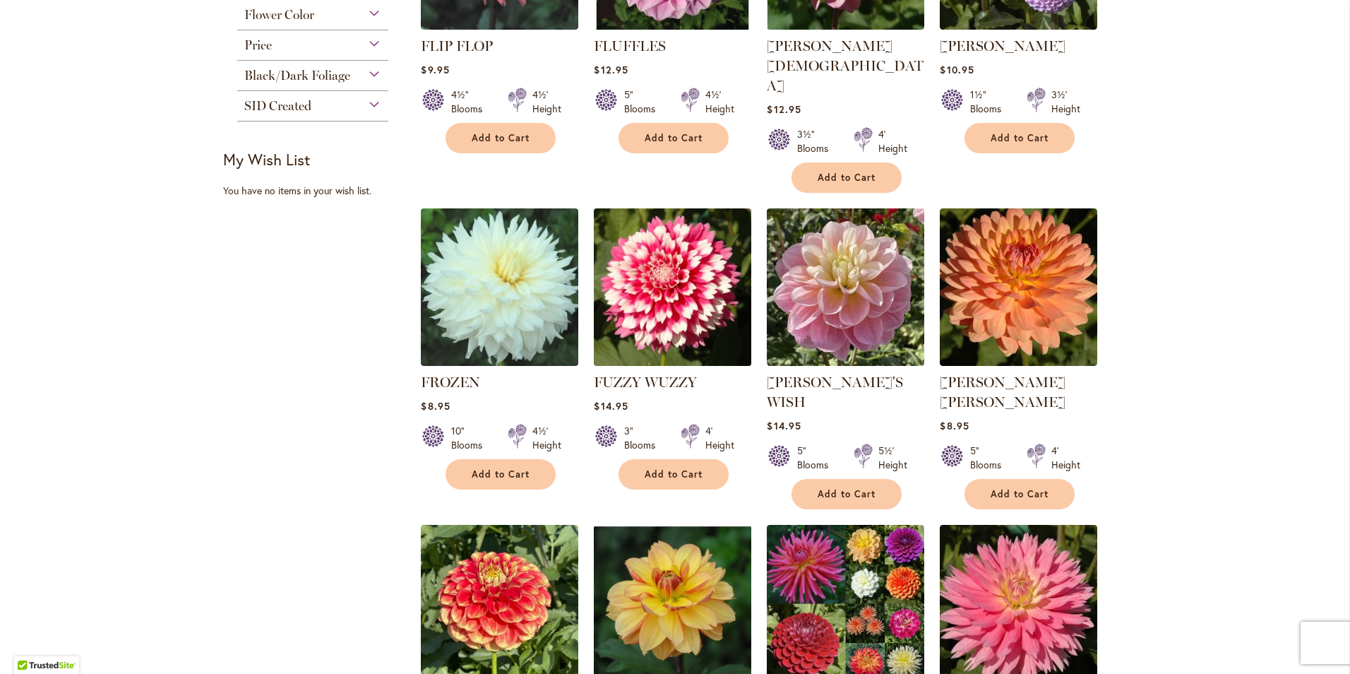
click at [623, 238] on img at bounding box center [672, 287] width 165 height 165
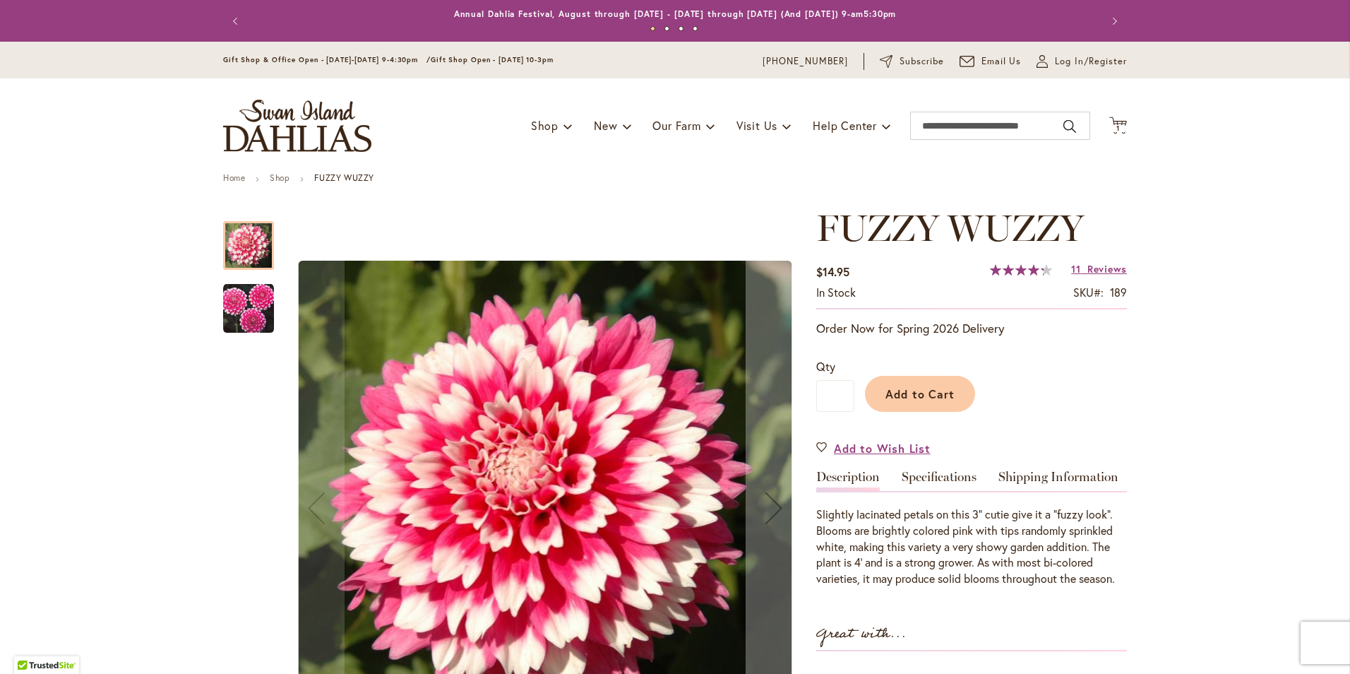
click at [225, 315] on img "FUZZY WUZZY" at bounding box center [248, 308] width 51 height 51
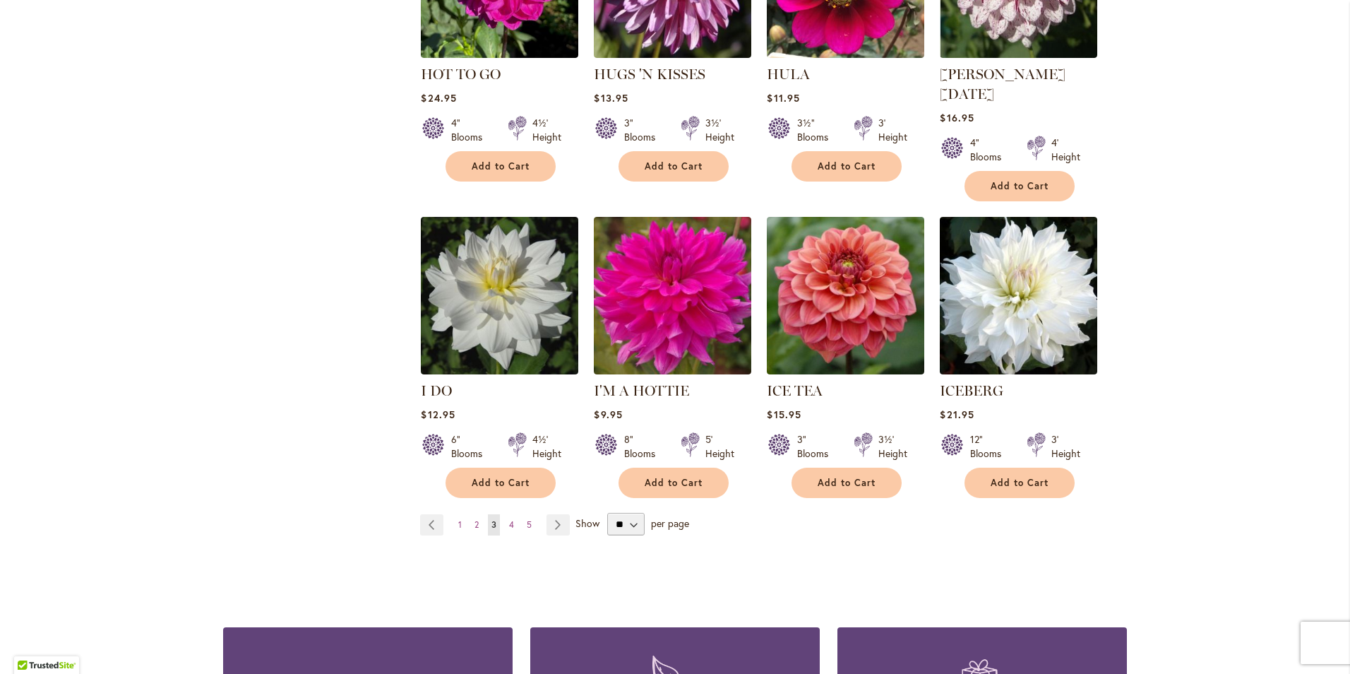
scroll to position [4802, 0]
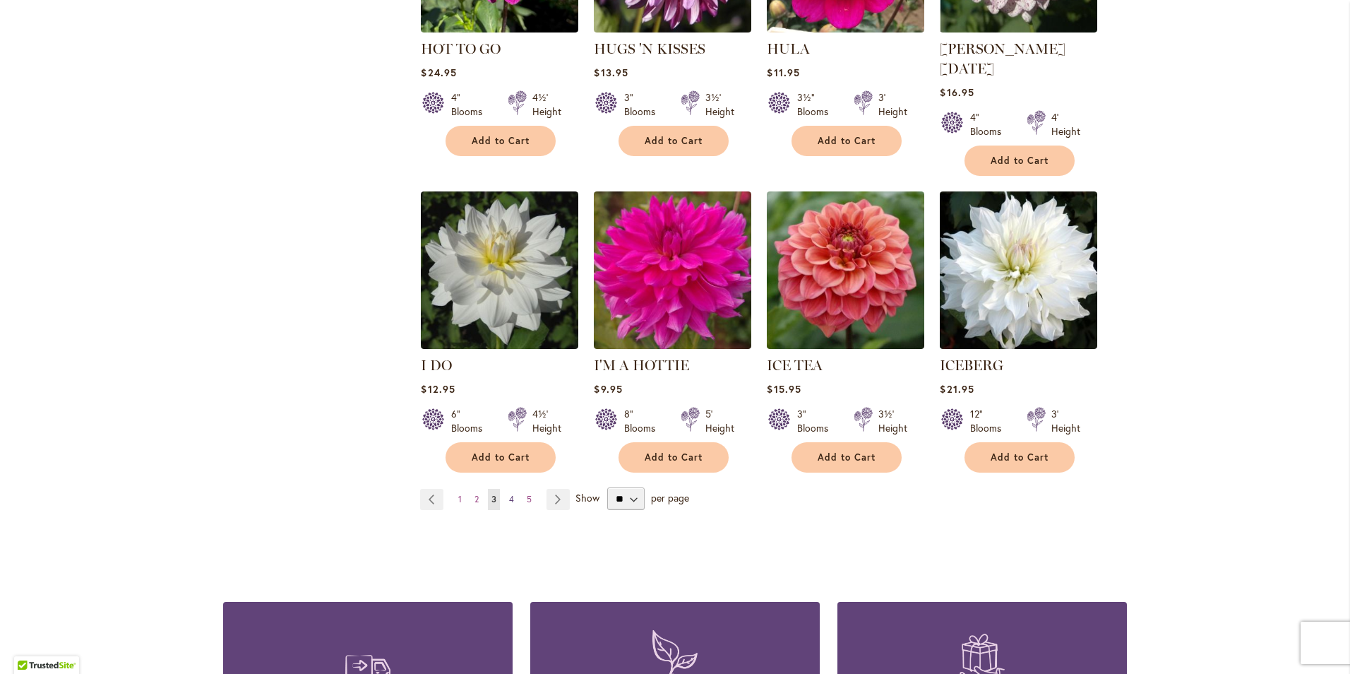
click at [509, 494] on span "4" at bounding box center [511, 499] width 5 height 11
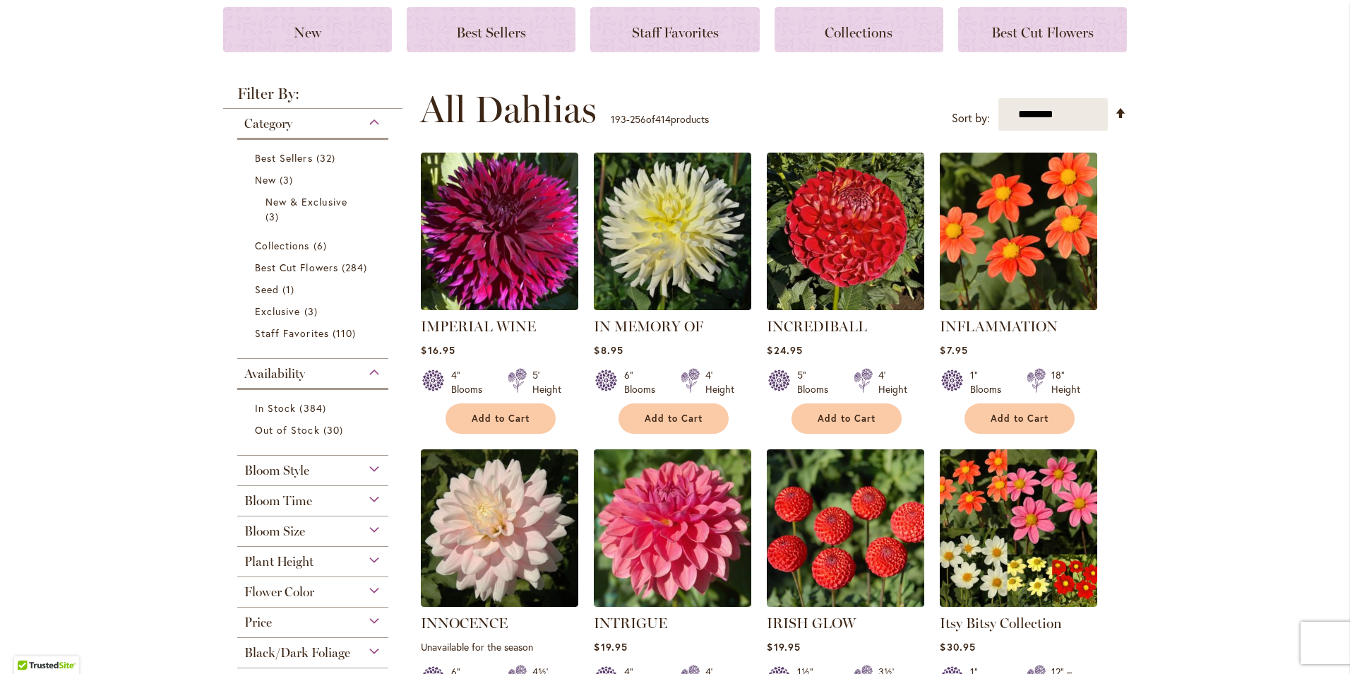
scroll to position [282, 0]
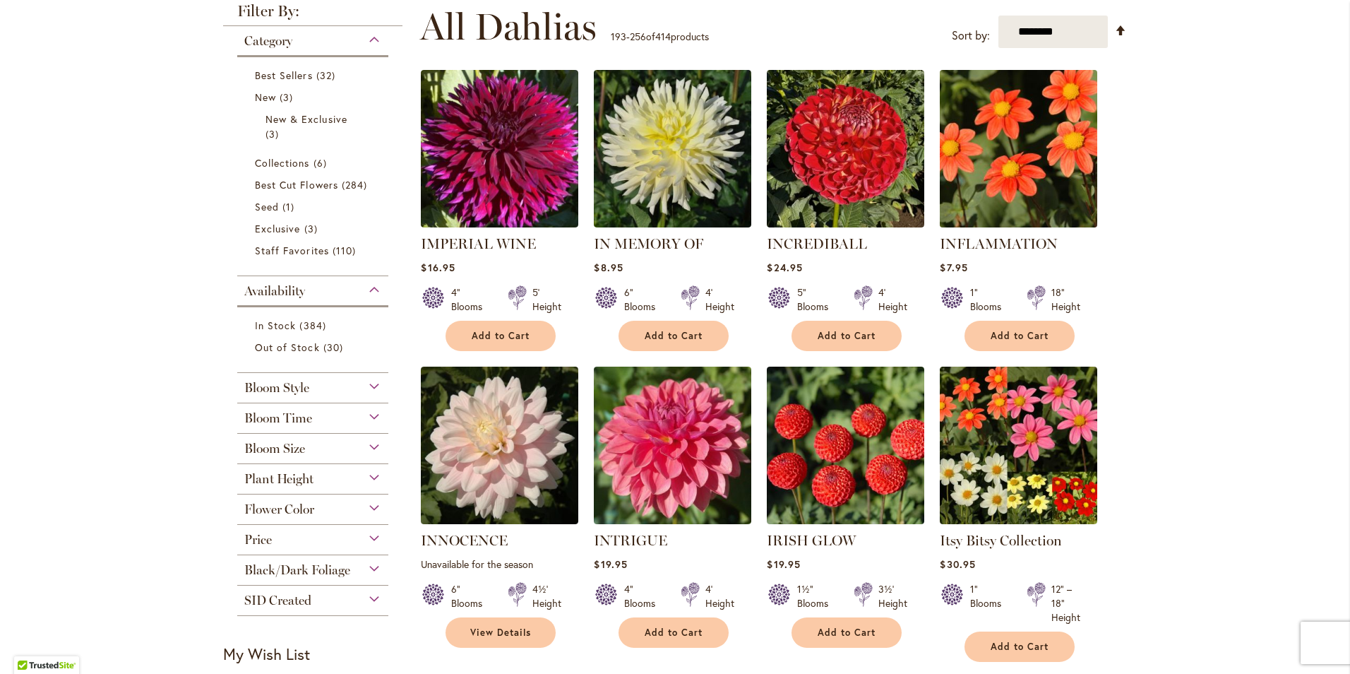
click at [1025, 181] on img at bounding box center [1018, 148] width 165 height 165
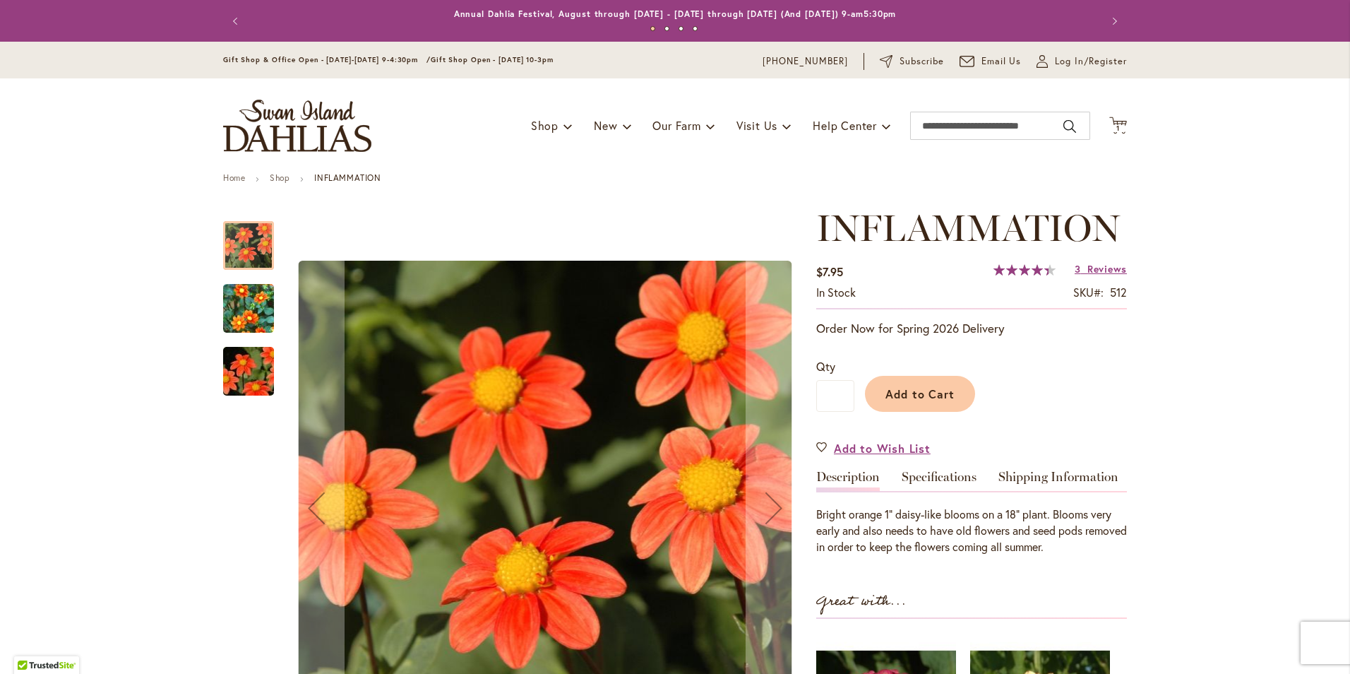
click at [263, 315] on img "INFLAMMATION" at bounding box center [249, 309] width 102 height 92
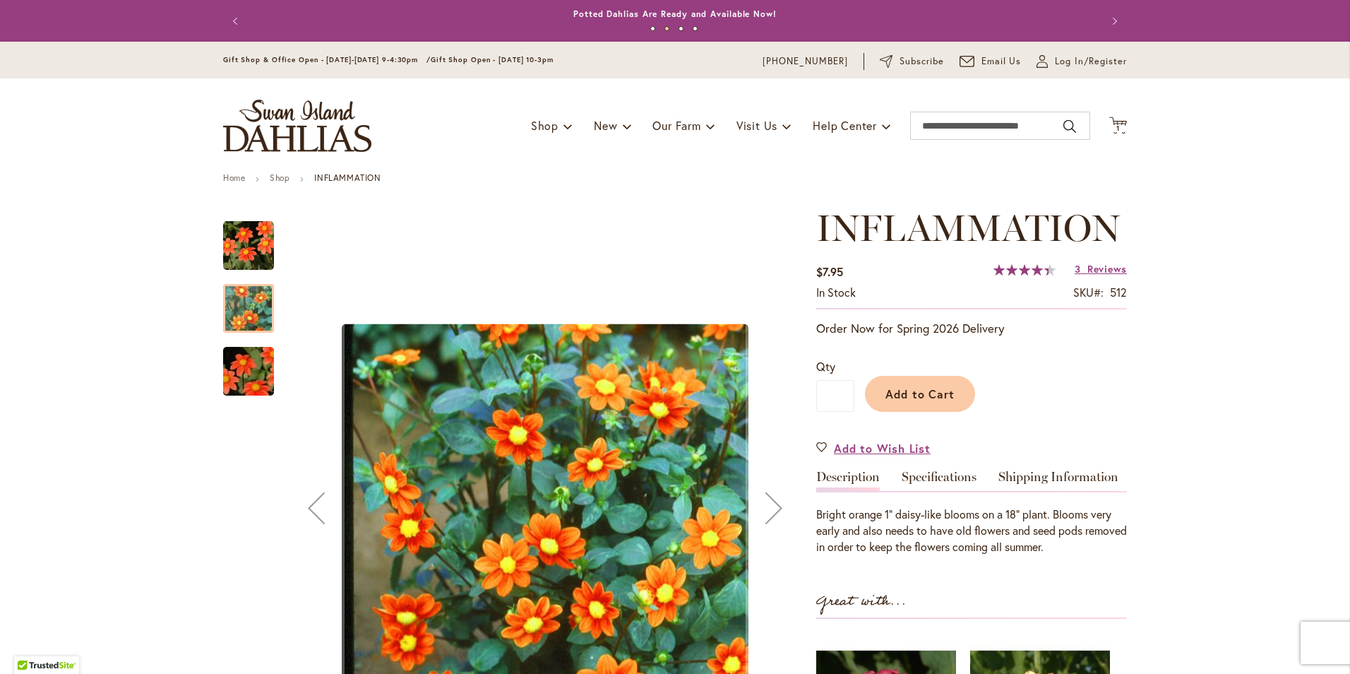
click at [249, 375] on img "INFLAMMATION" at bounding box center [249, 372] width 102 height 68
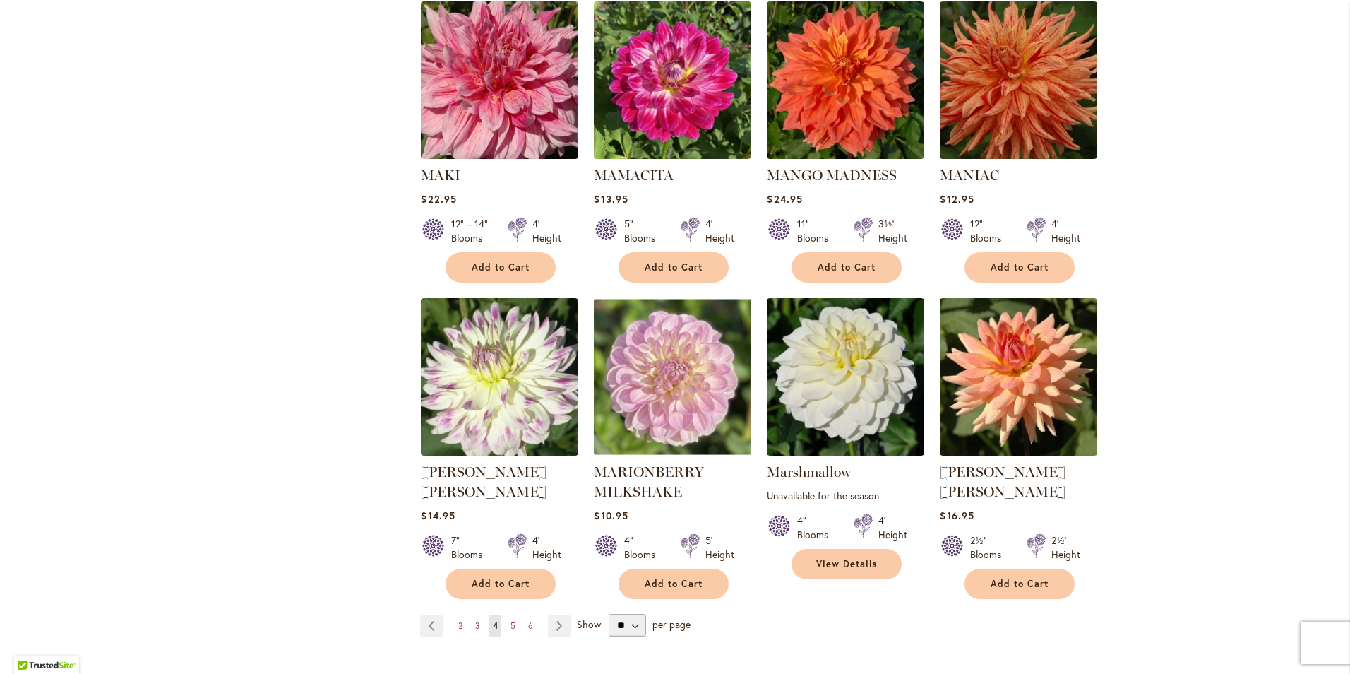
scroll to position [4661, 0]
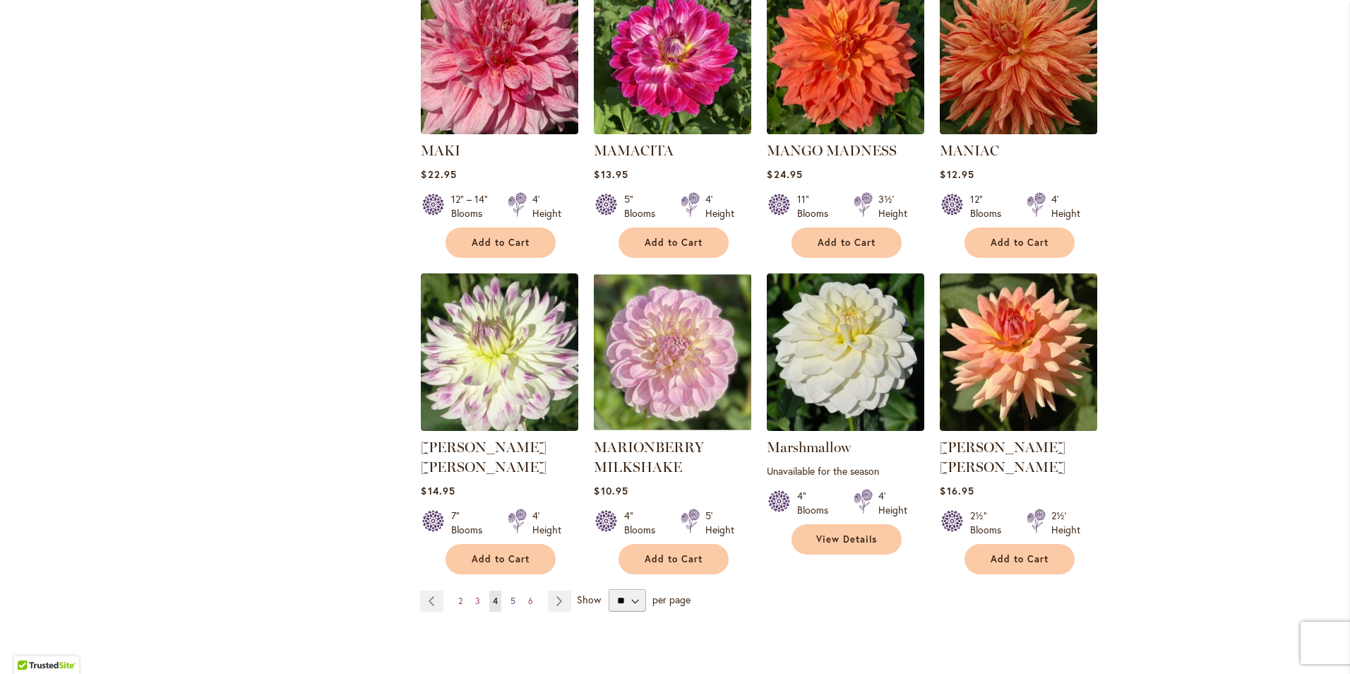
click at [507, 590] on link "Page 5" at bounding box center [513, 600] width 12 height 21
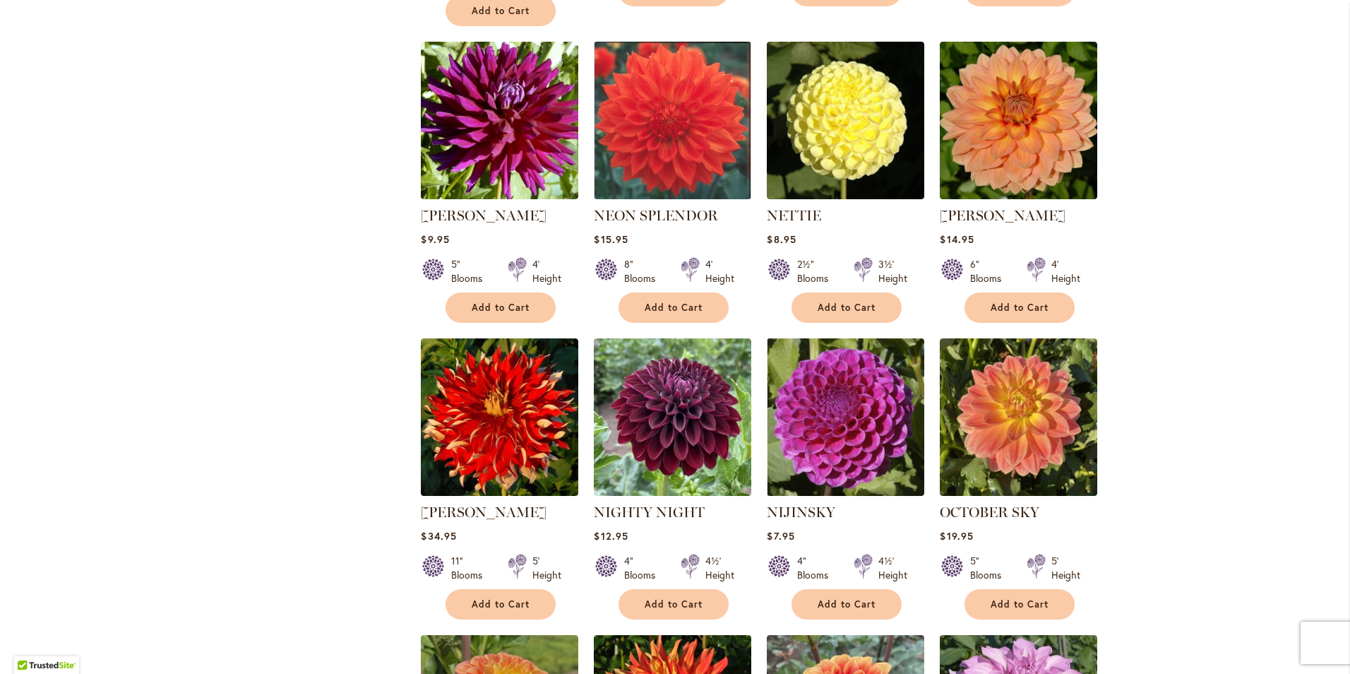
scroll to position [2189, 0]
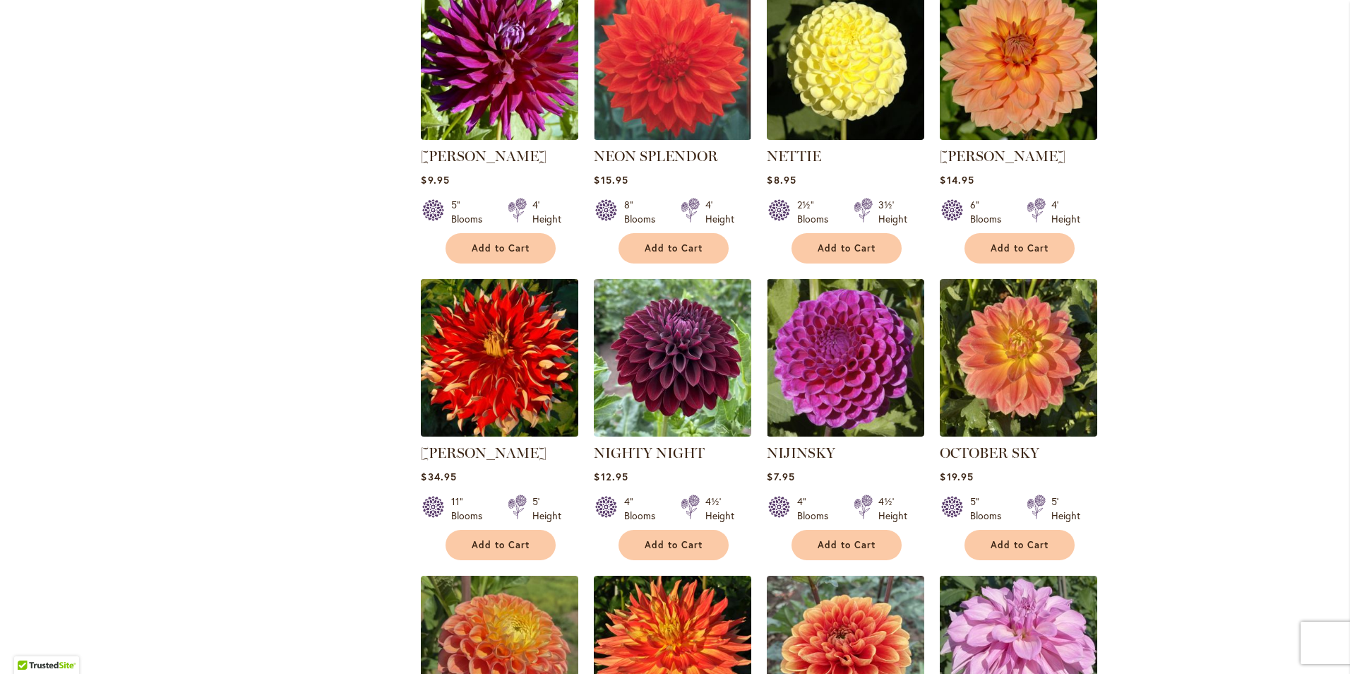
click at [472, 349] on img at bounding box center [499, 357] width 165 height 165
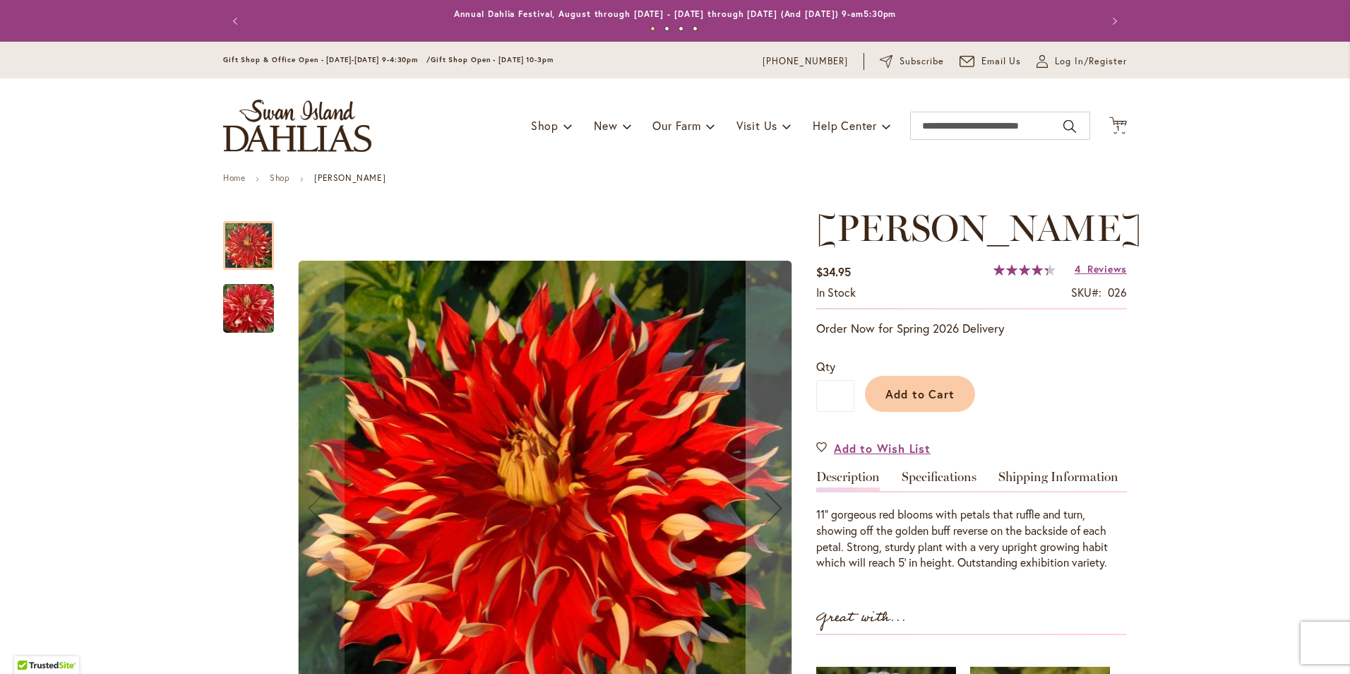
click at [255, 322] on img "Nick Sr" at bounding box center [249, 309] width 102 height 68
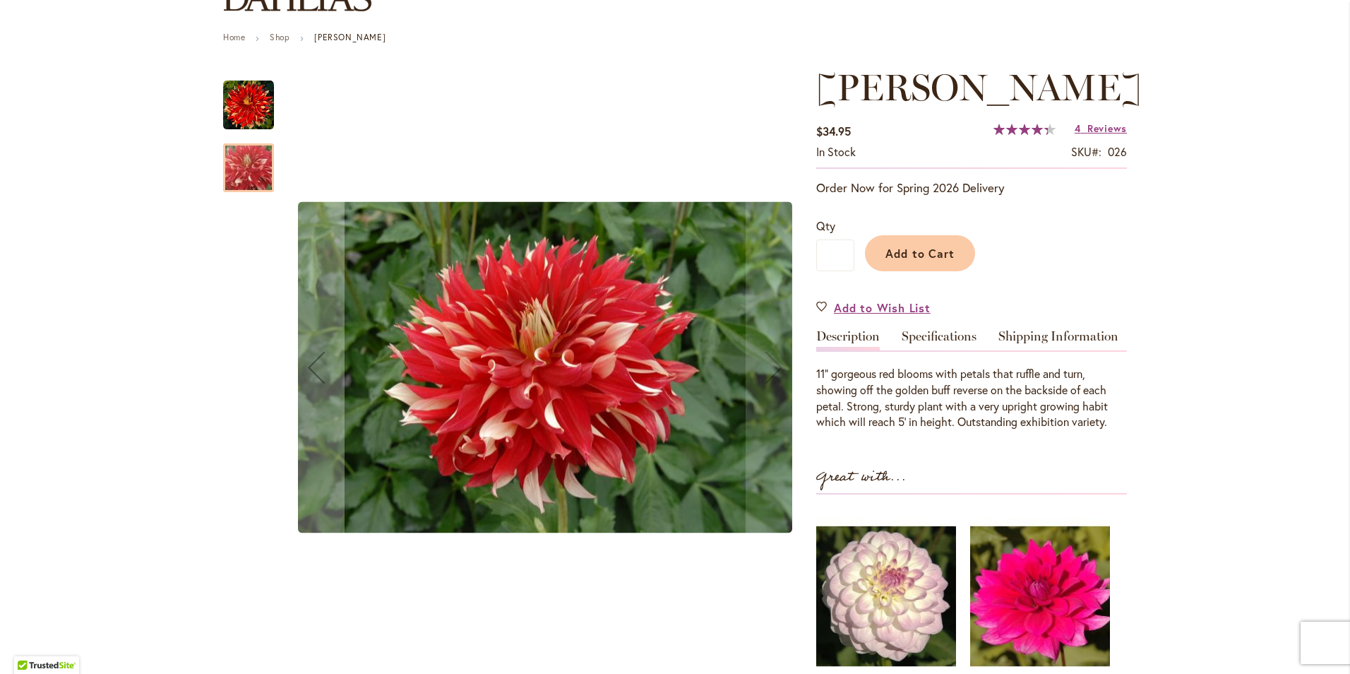
scroll to position [141, 0]
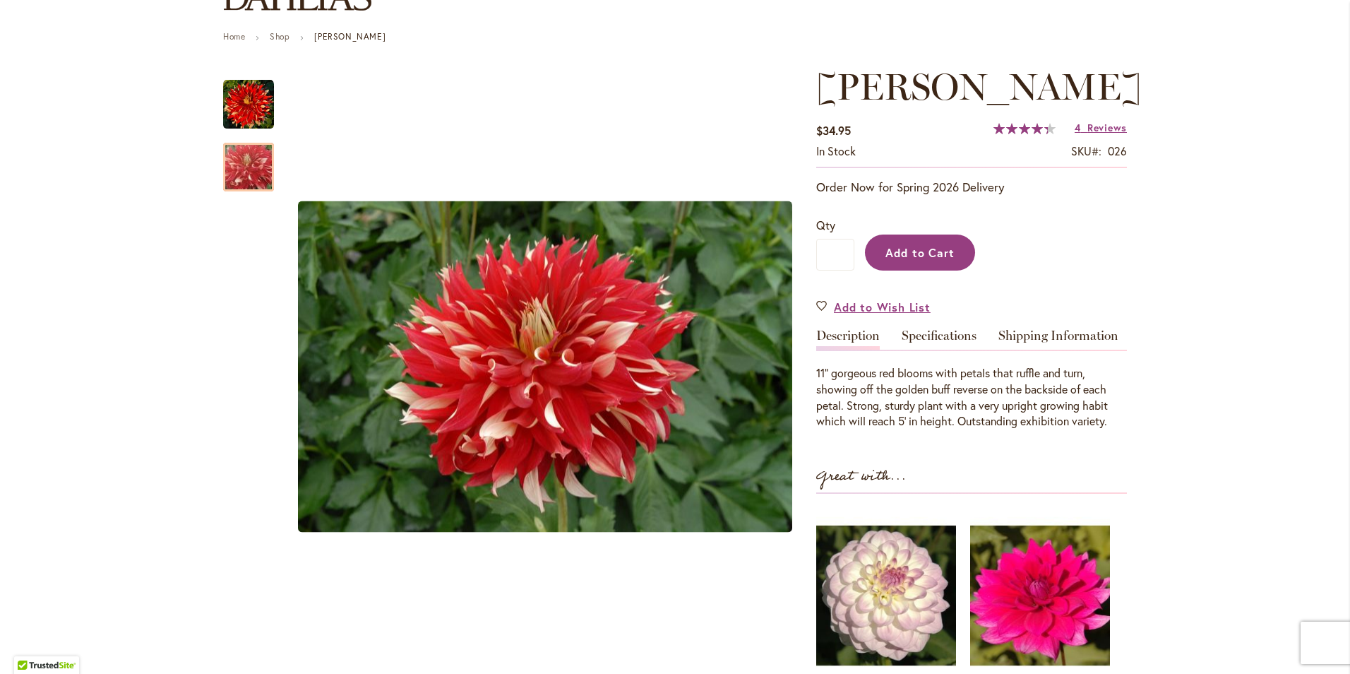
click at [931, 245] on span "Add to Cart" at bounding box center [921, 252] width 70 height 15
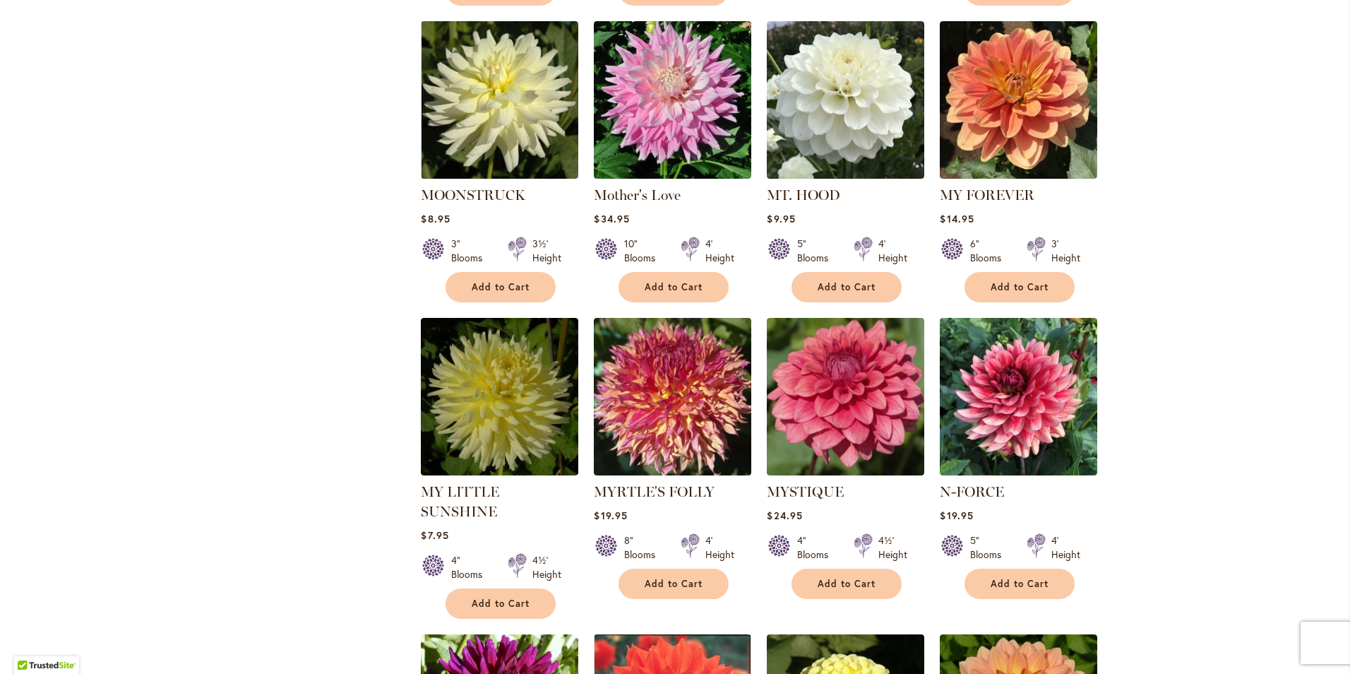
scroll to position [1554, 0]
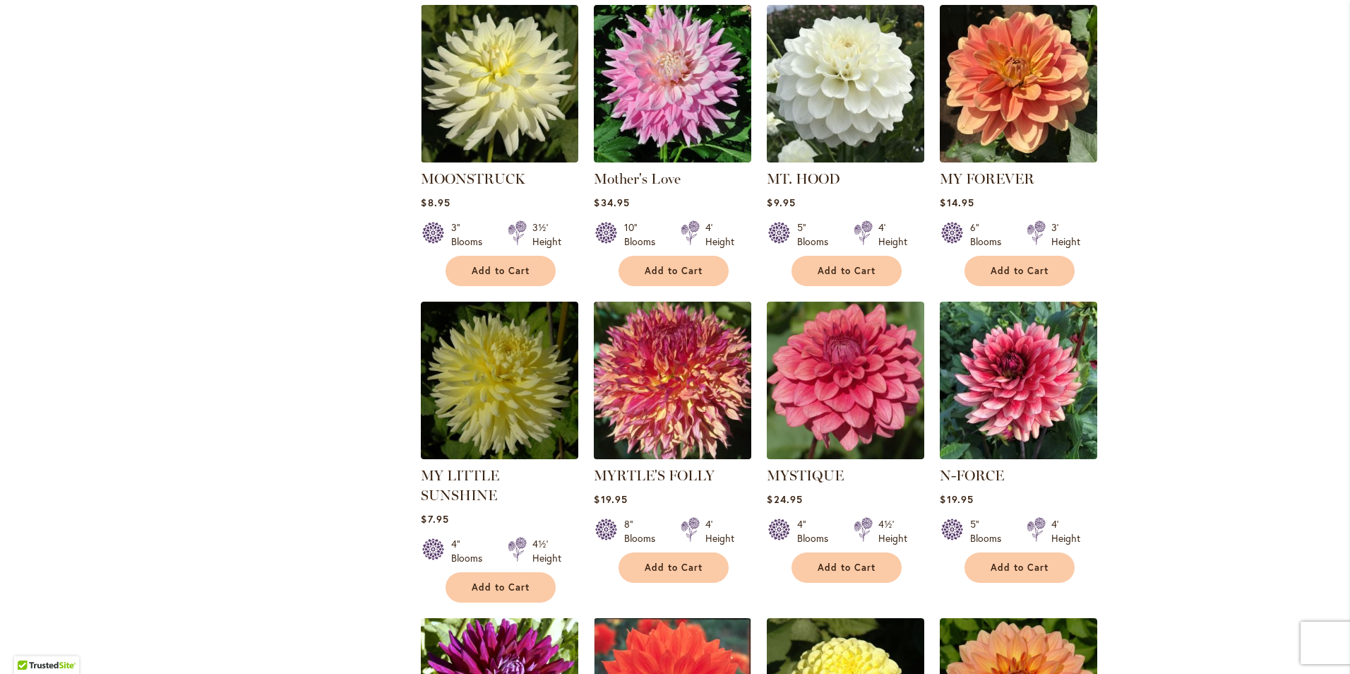
click at [661, 359] on img at bounding box center [672, 380] width 165 height 165
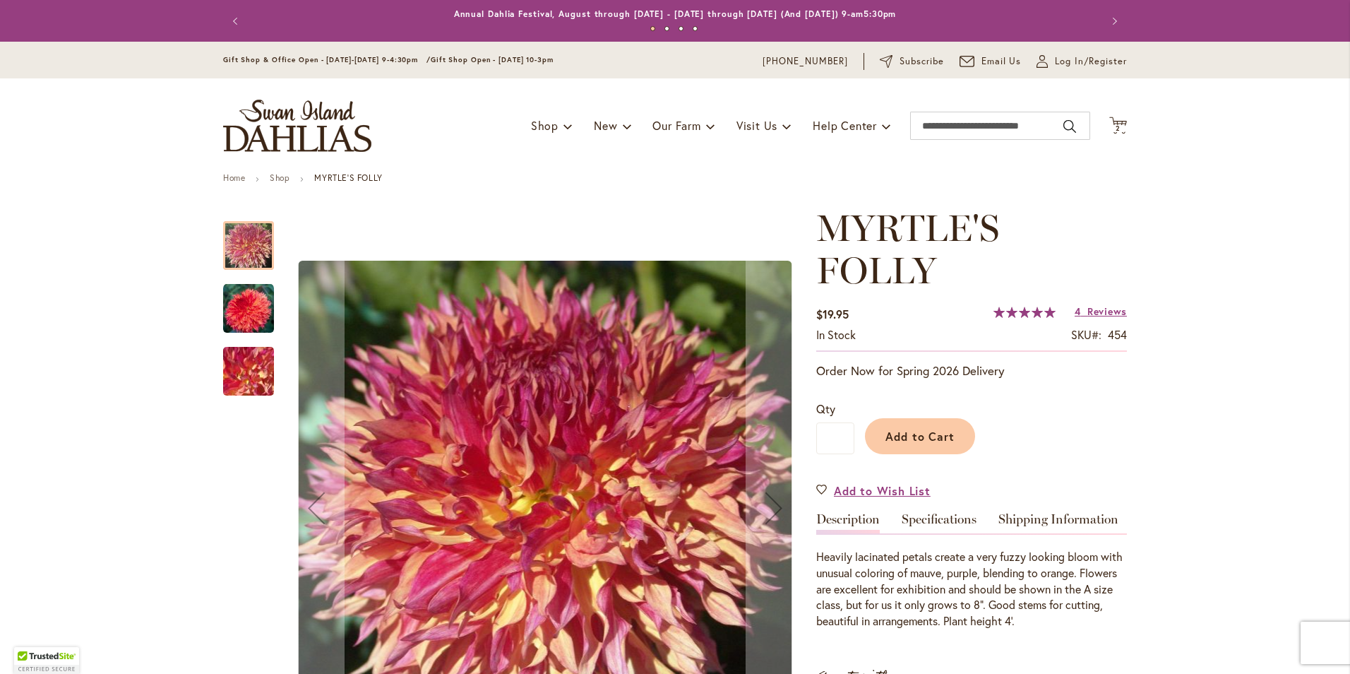
click at [251, 316] on img "MYRTLE'S FOLLY" at bounding box center [248, 308] width 51 height 51
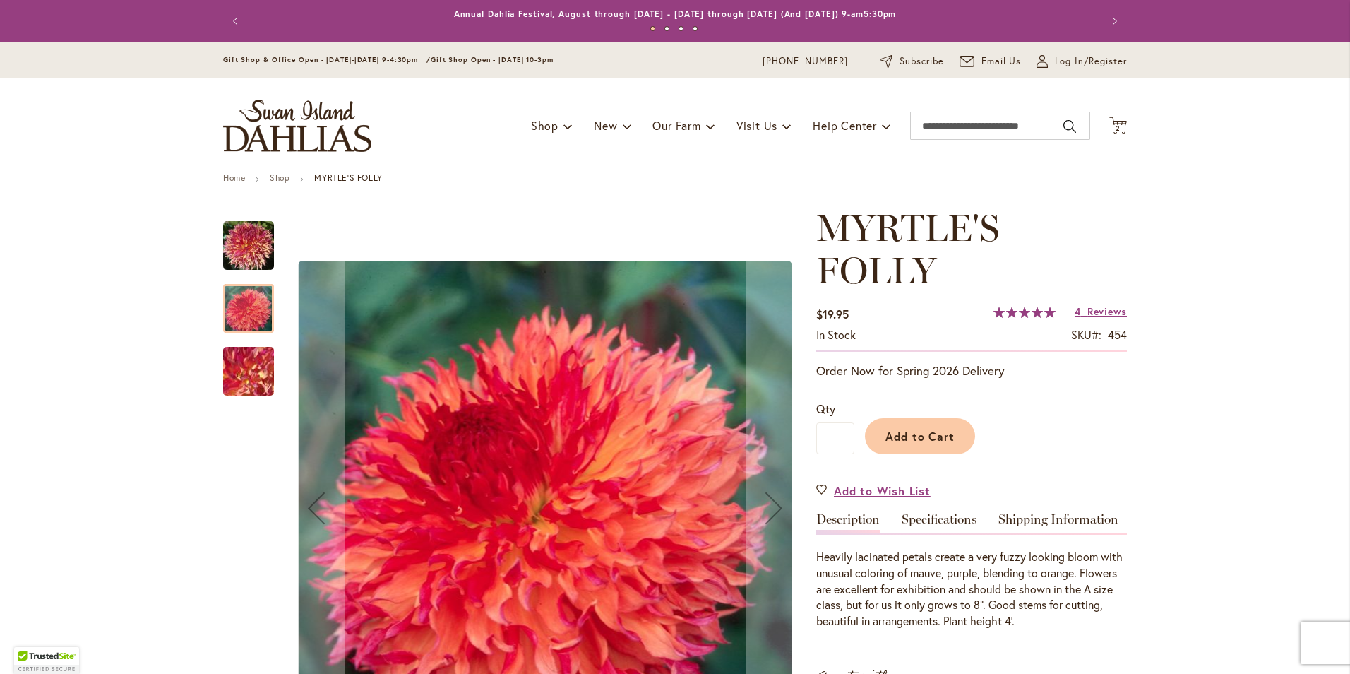
click at [257, 374] on img "MYRTLE'S FOLLY" at bounding box center [249, 371] width 102 height 76
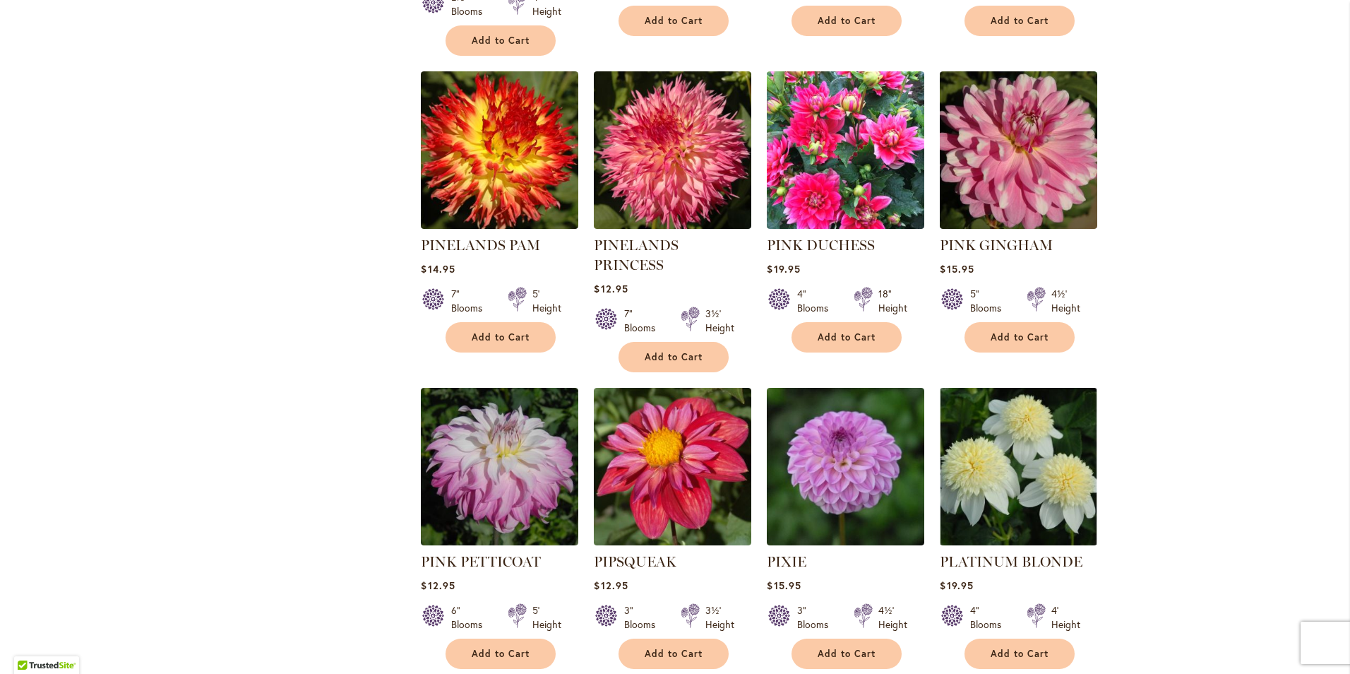
scroll to position [4590, 0]
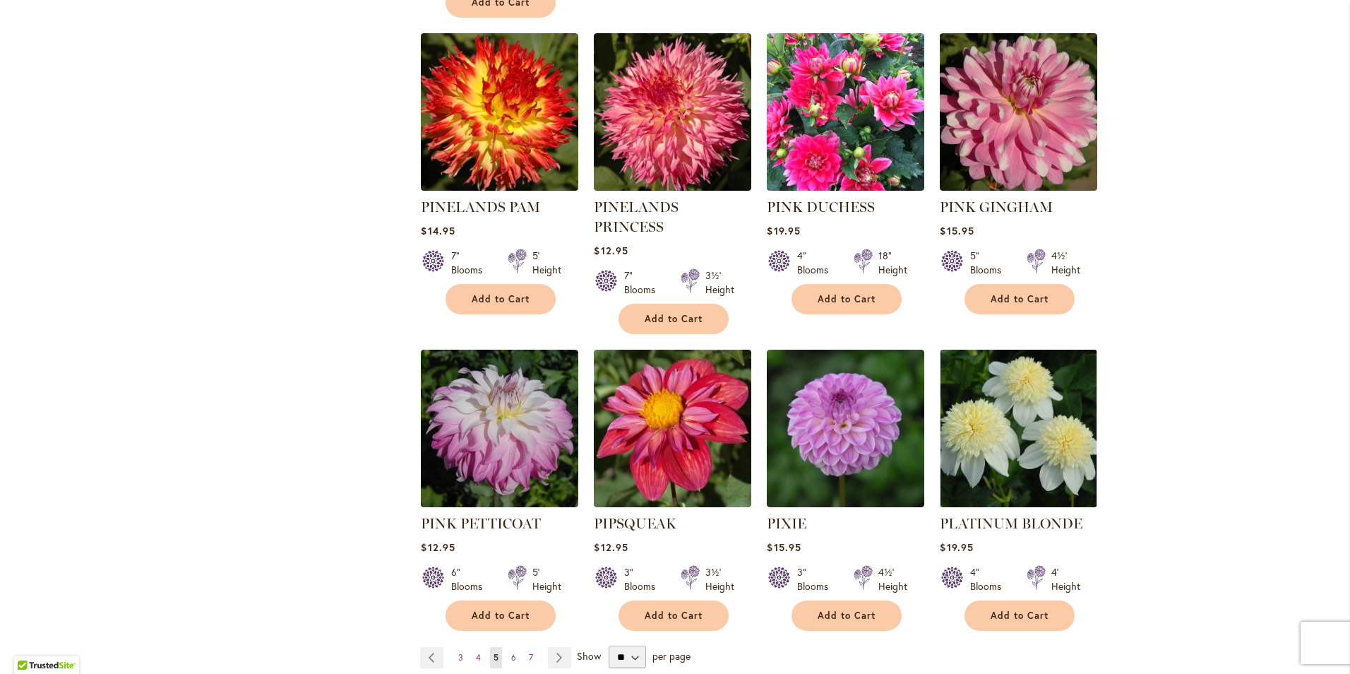
click at [511, 652] on span "6" at bounding box center [513, 657] width 5 height 11
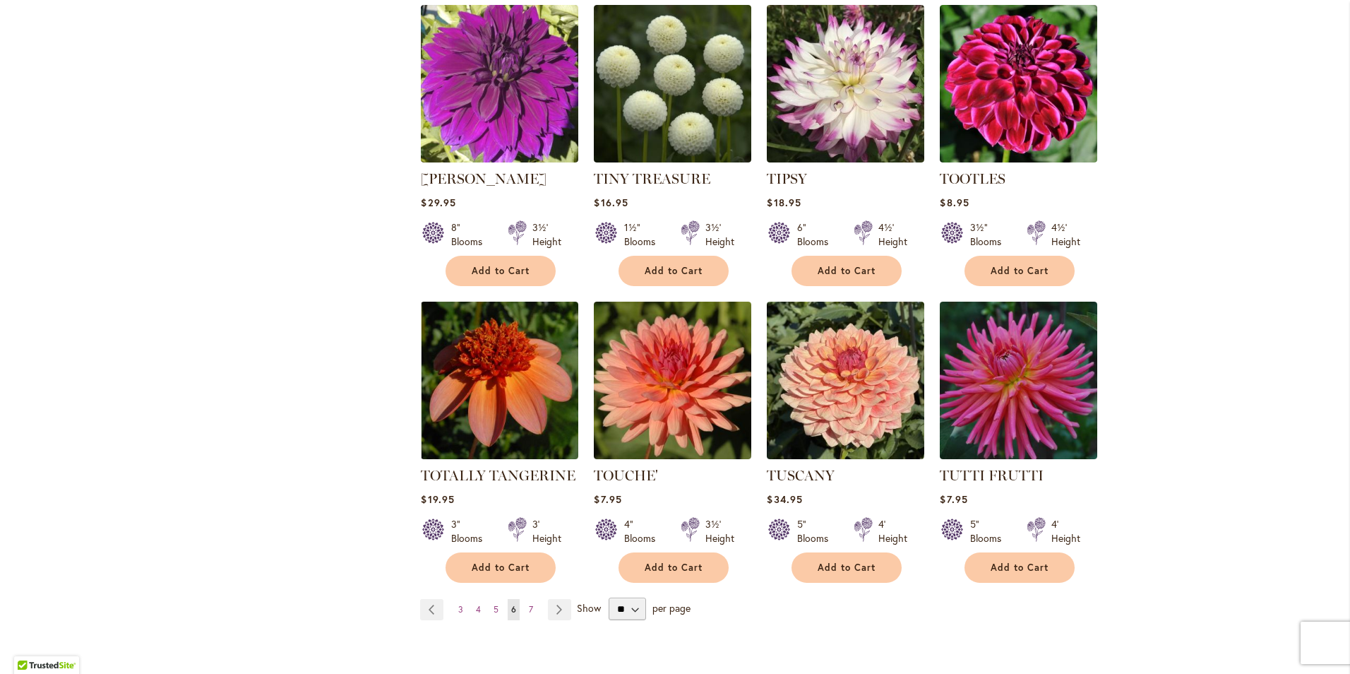
scroll to position [4590, 0]
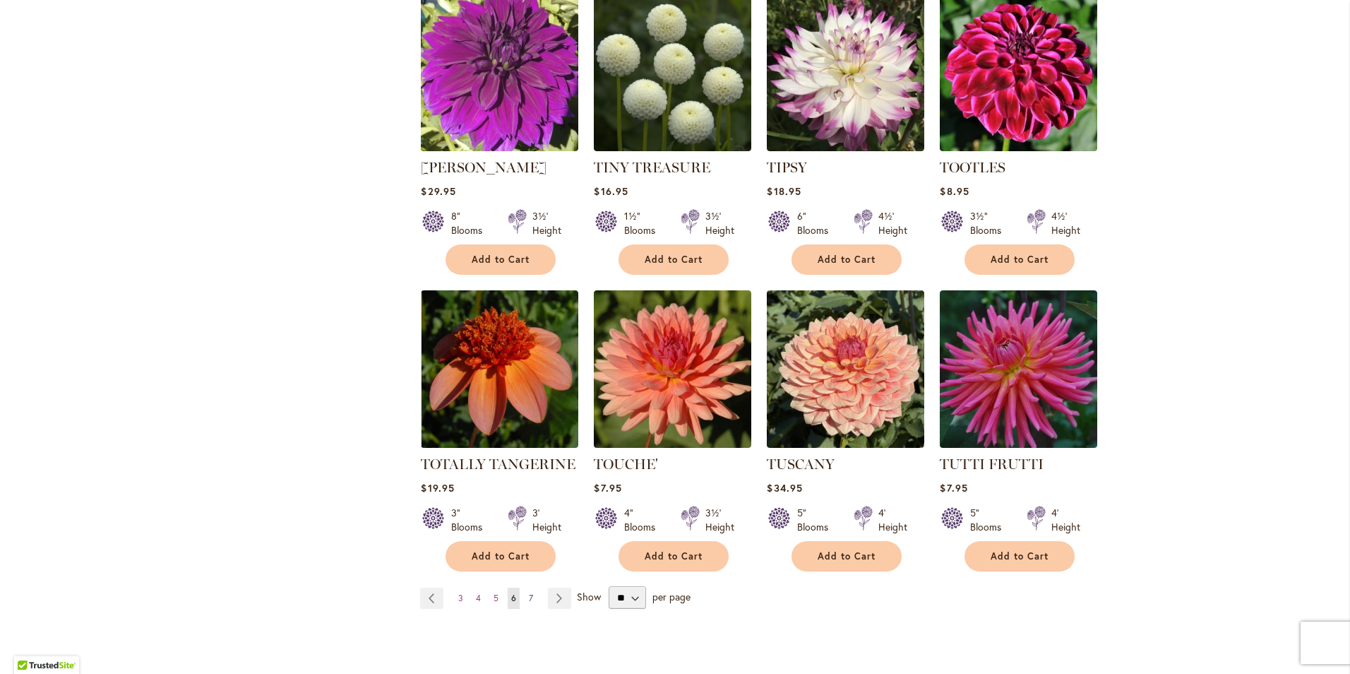
click at [529, 588] on link "Page 7" at bounding box center [530, 598] width 11 height 21
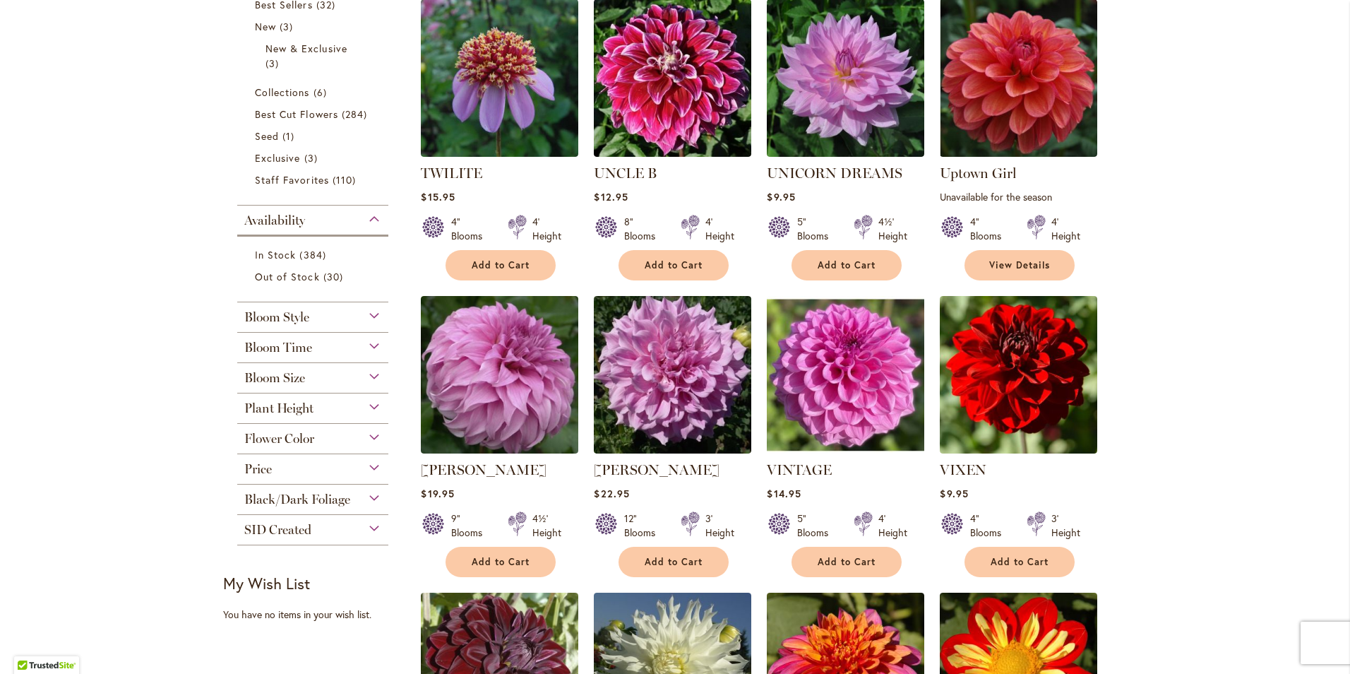
drag, startPoint x: 1217, startPoint y: 518, endPoint x: 1216, endPoint y: 528, distance: 10.0
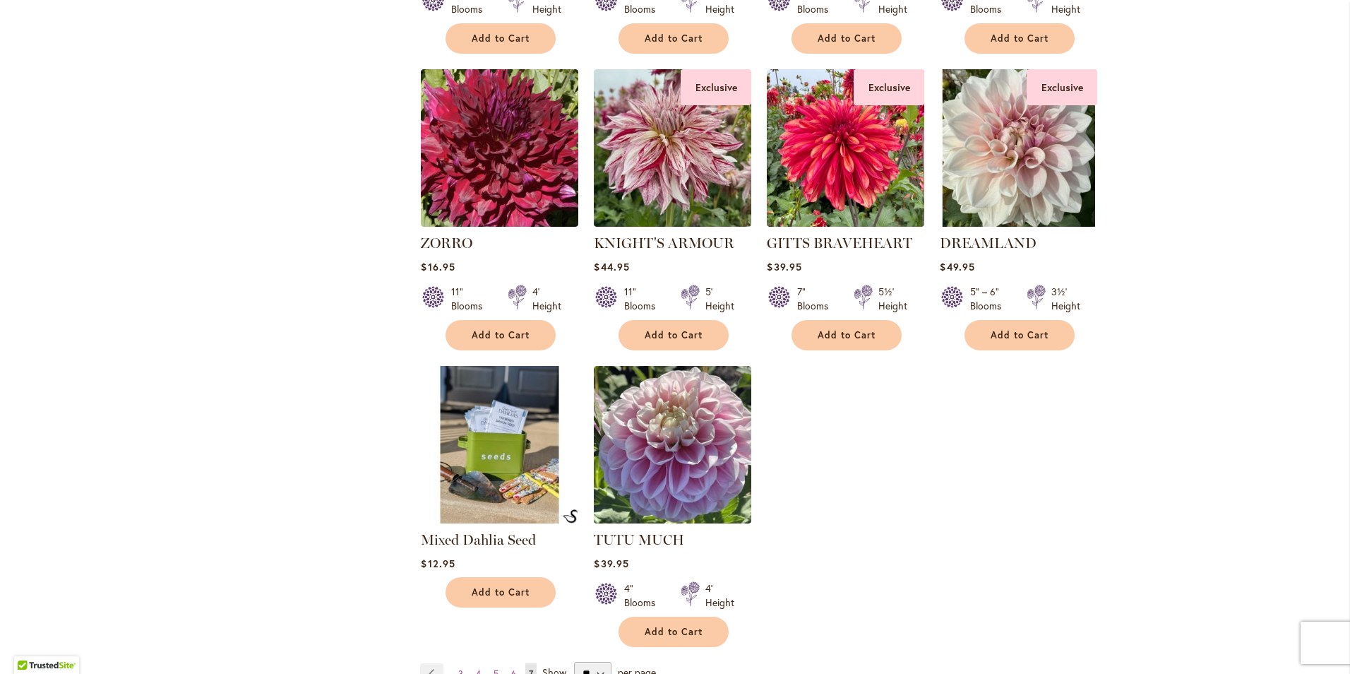
scroll to position [2048, 0]
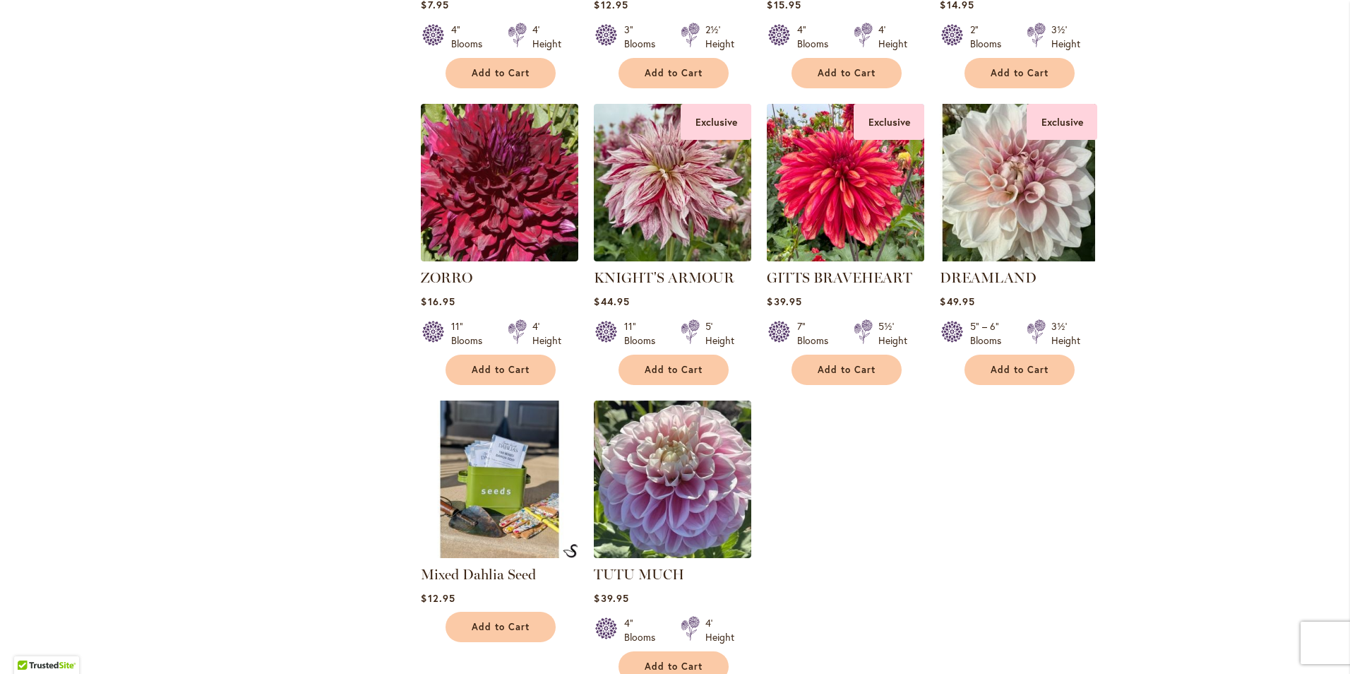
click at [847, 196] on img at bounding box center [845, 182] width 165 height 165
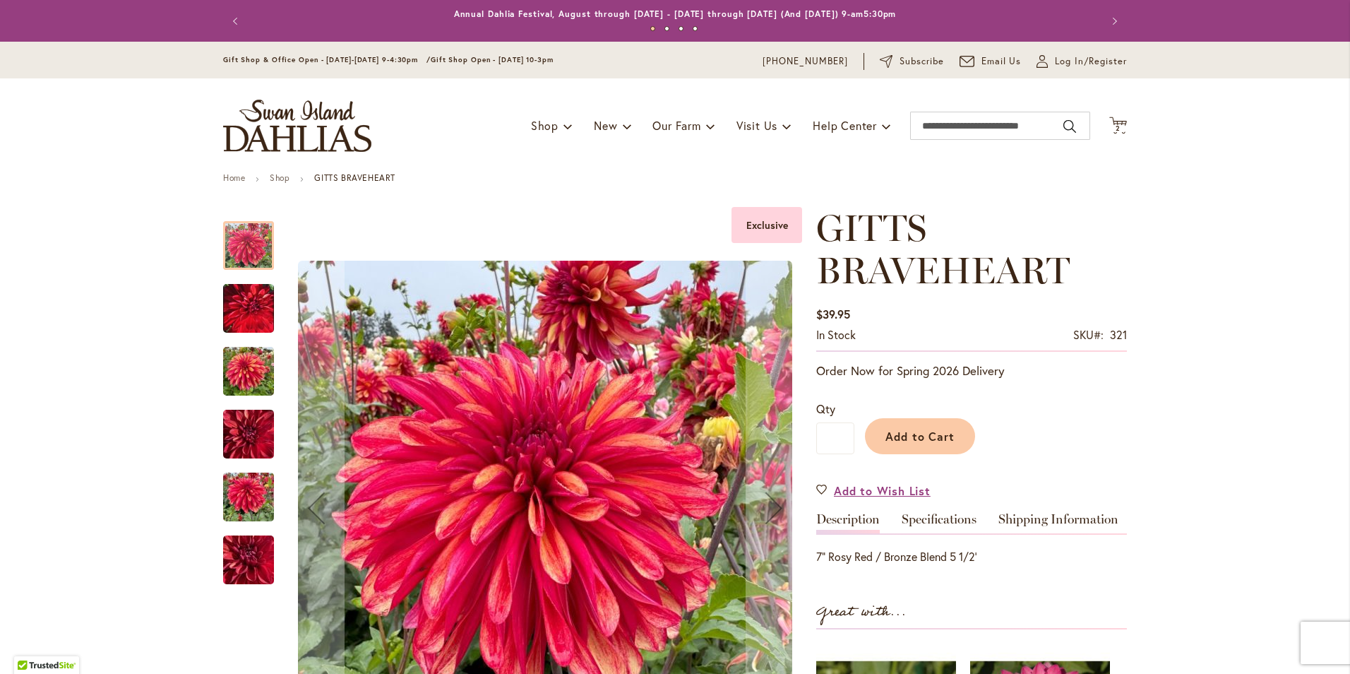
click at [251, 304] on img "GITTS BRAVEHEART" at bounding box center [248, 308] width 51 height 64
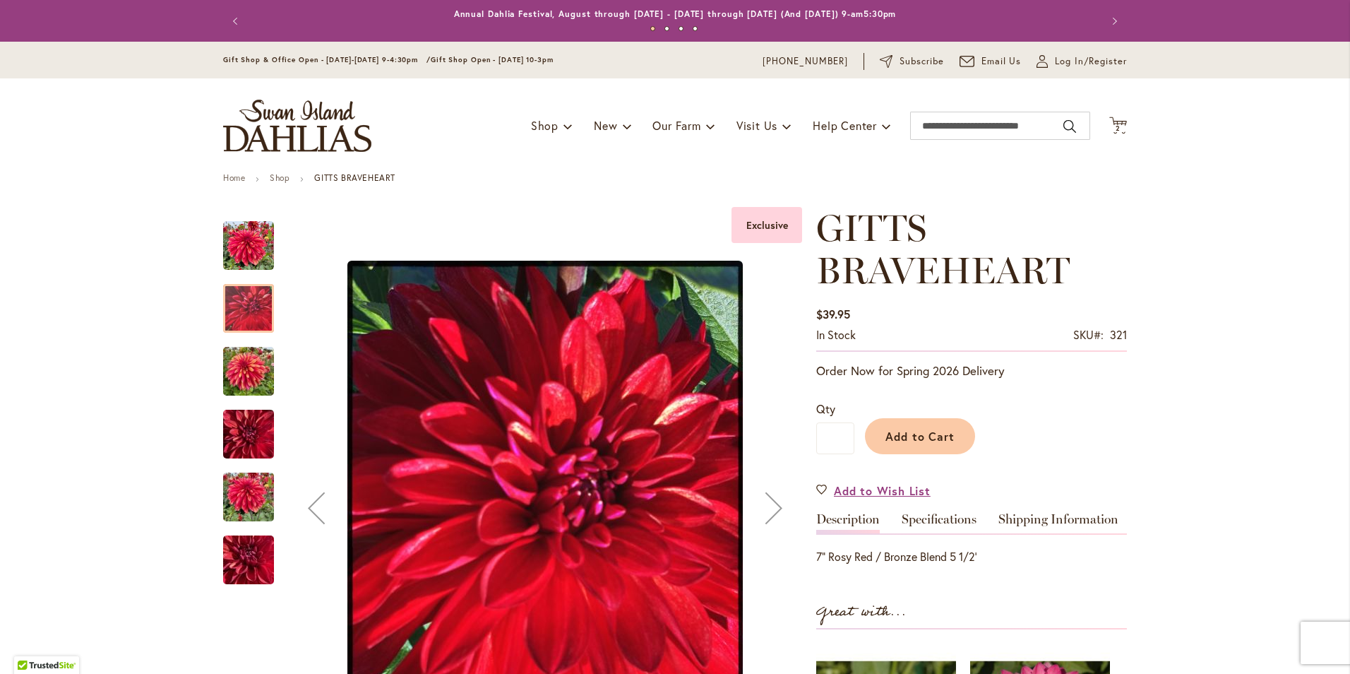
click at [244, 363] on img "GITTS BRAVEHEART" at bounding box center [248, 372] width 51 height 68
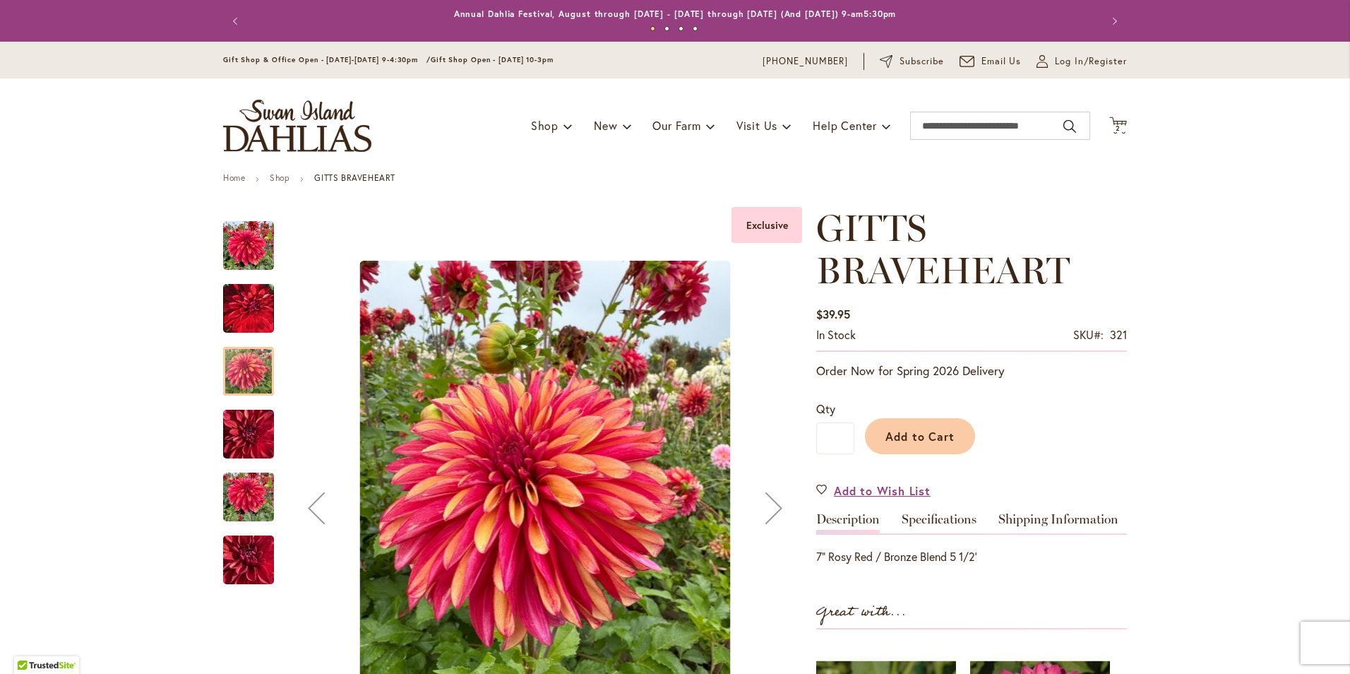
click at [239, 422] on img "GITTS BRAVEHEART" at bounding box center [248, 434] width 51 height 68
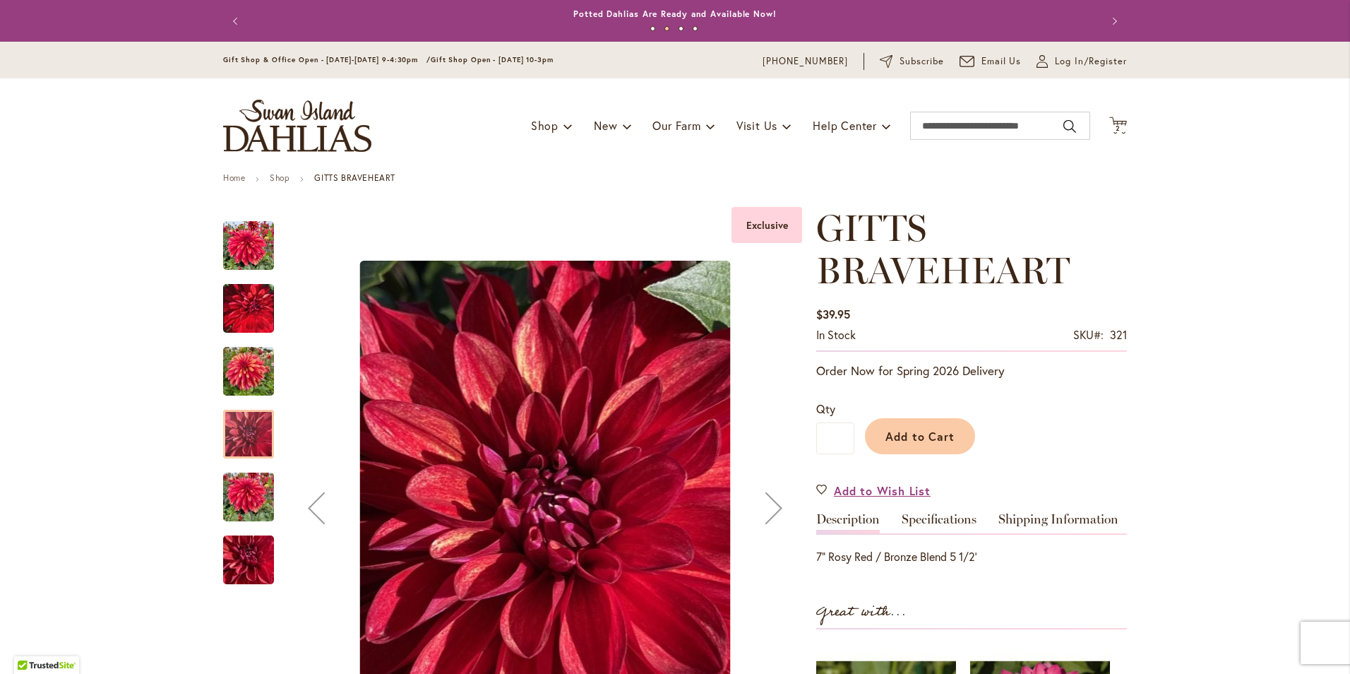
click at [251, 487] on img "GITTS BRAVEHEART" at bounding box center [248, 497] width 51 height 68
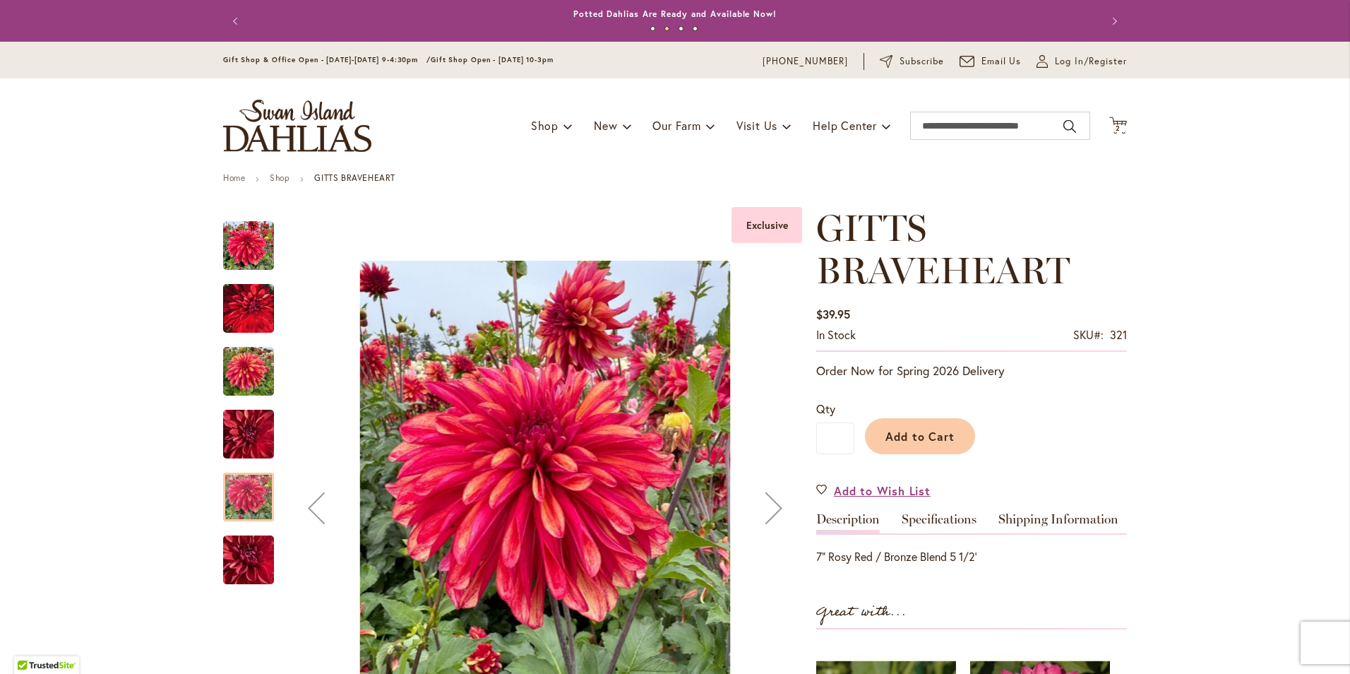
click at [234, 561] on img "GITTS BRAVEHEART" at bounding box center [249, 560] width 102 height 76
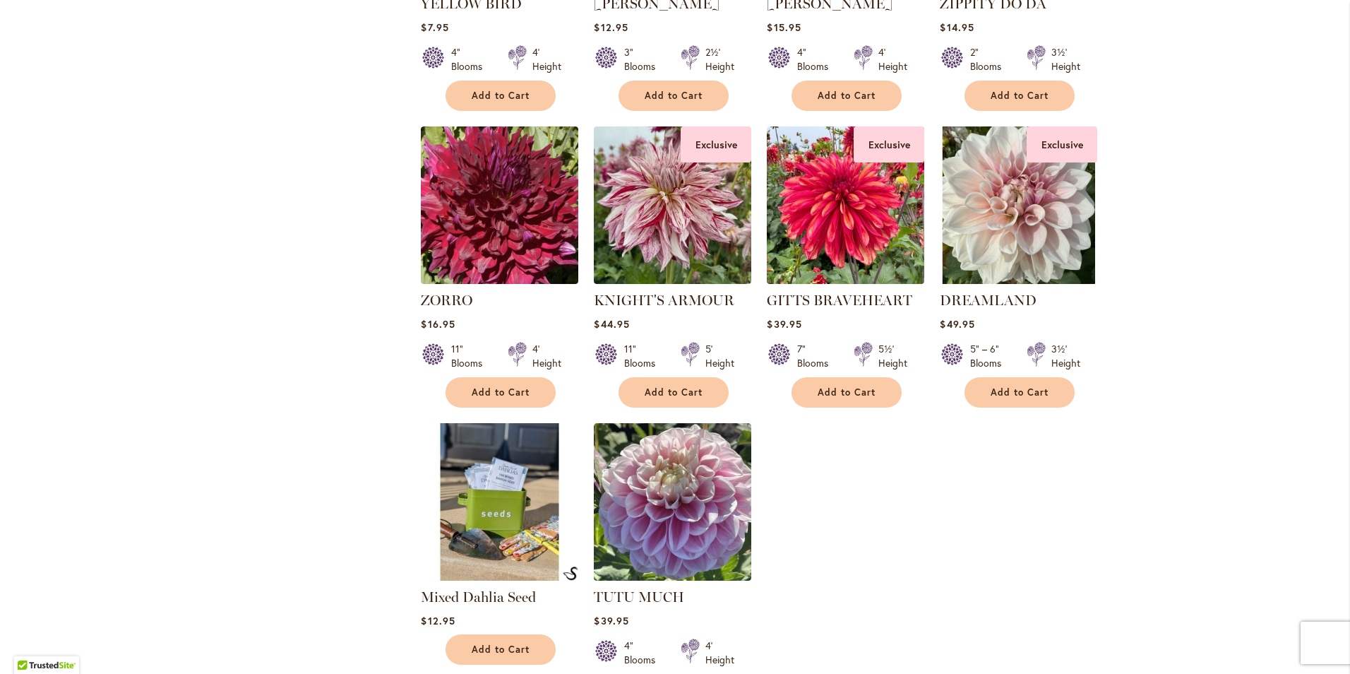
scroll to position [1907, 0]
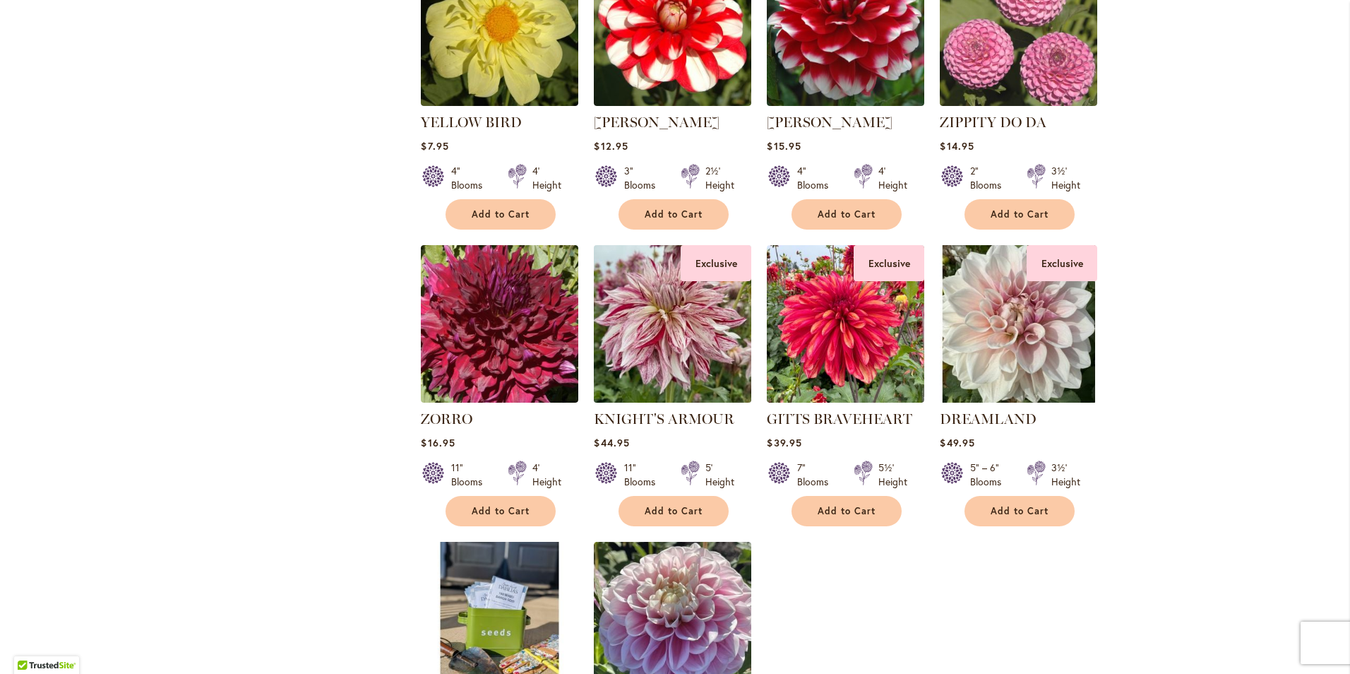
click at [626, 321] on img at bounding box center [672, 324] width 165 height 165
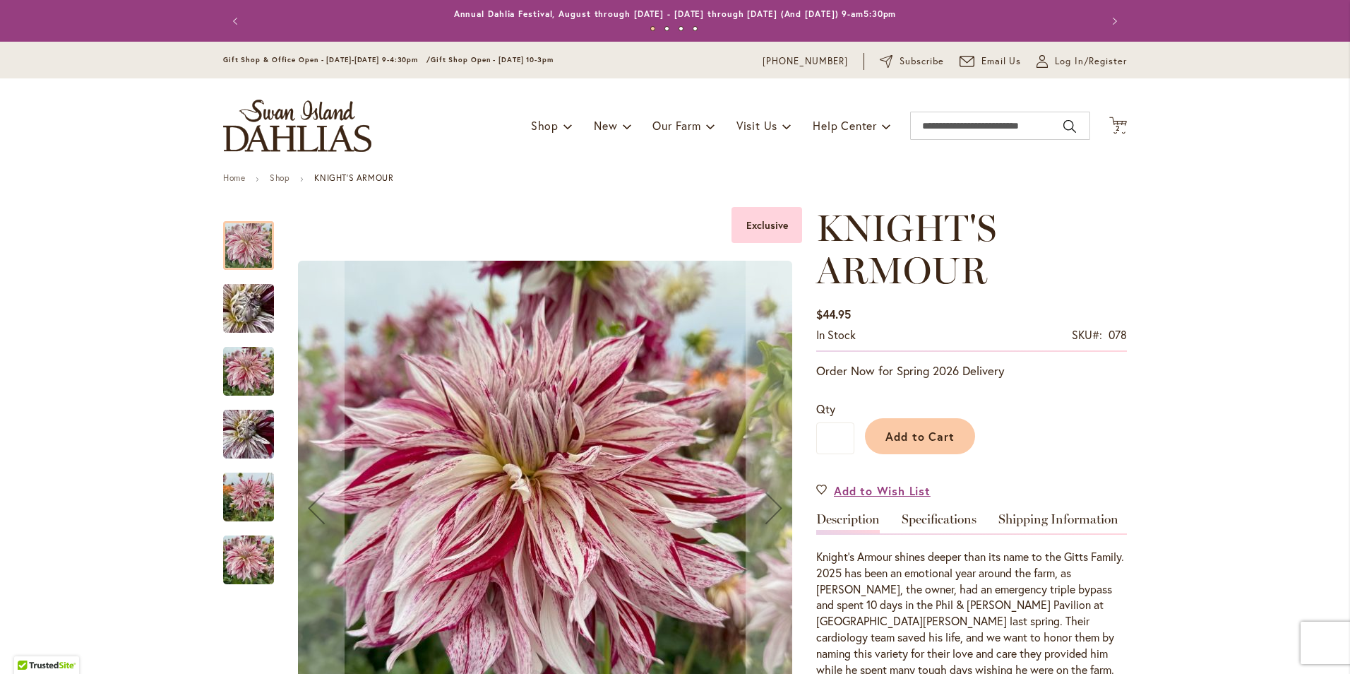
click at [254, 321] on img "KNIGHT'S ARMOUR" at bounding box center [249, 308] width 102 height 76
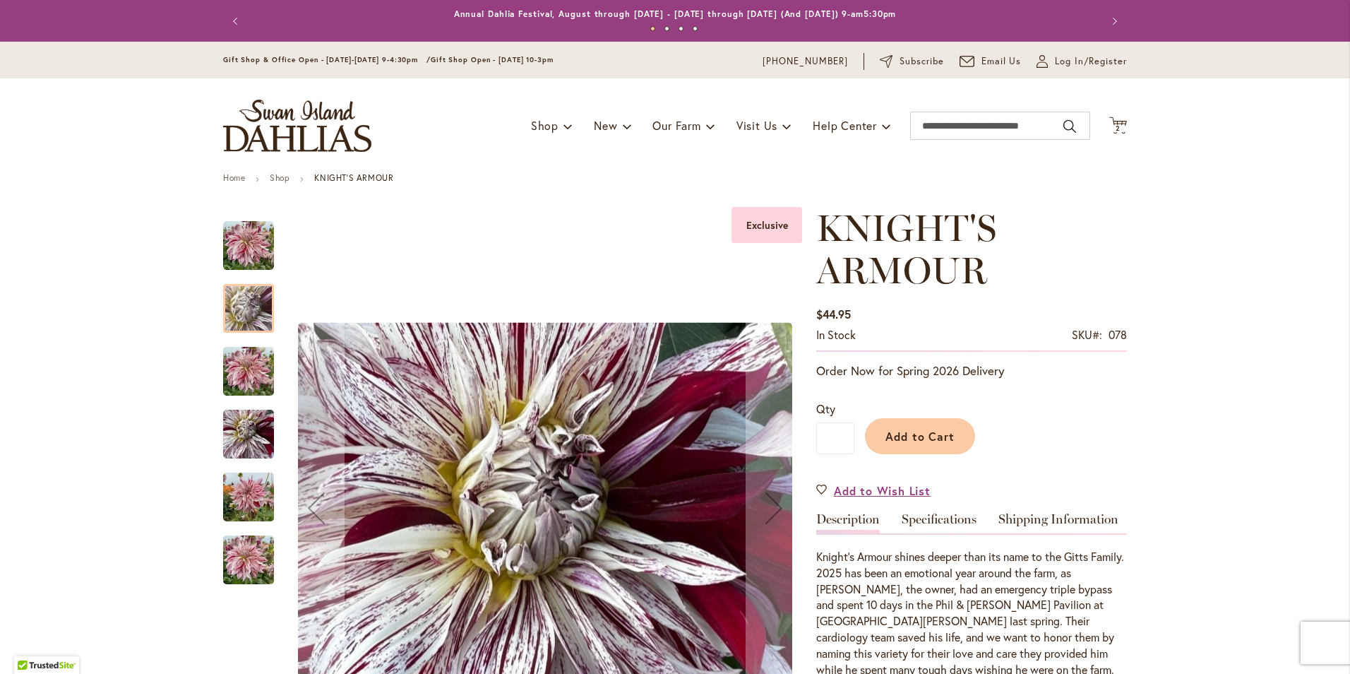
click at [258, 365] on img "KNIGHT'S ARMOUR" at bounding box center [248, 372] width 51 height 68
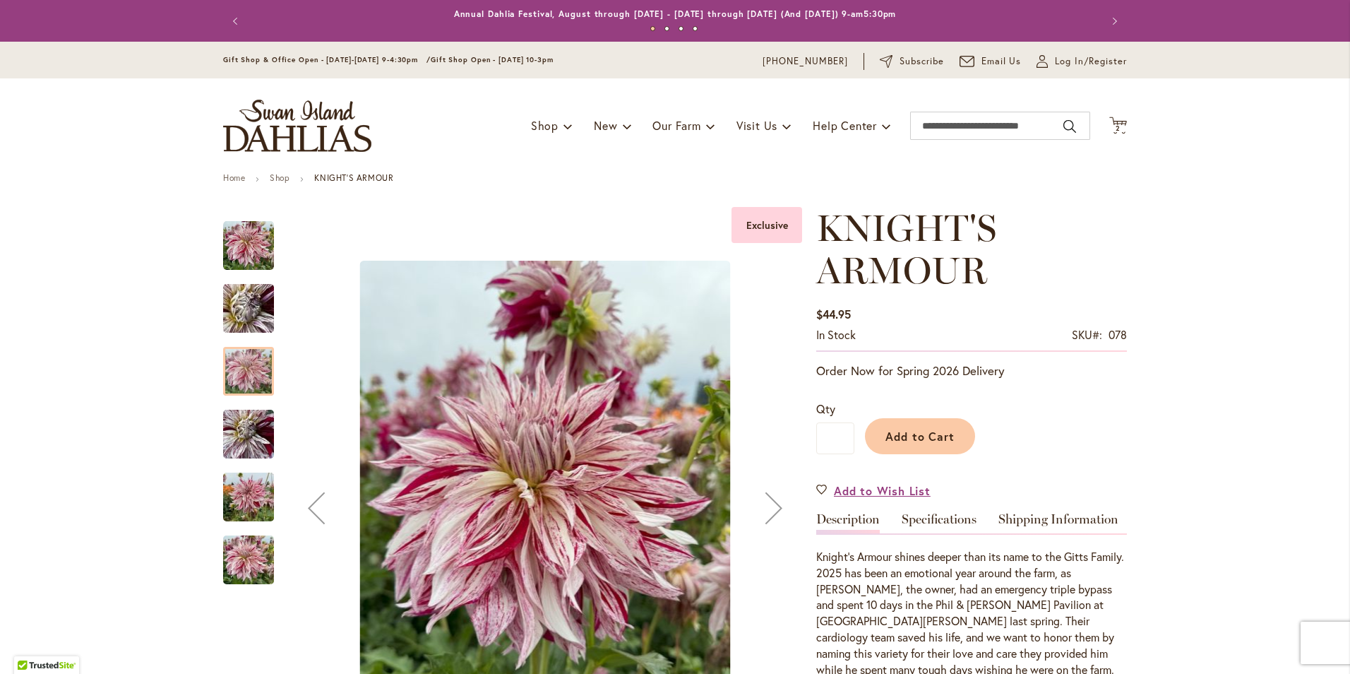
click at [270, 326] on div at bounding box center [512, 508] width 579 height 602
click at [238, 306] on img "KNIGHT'S ARMOUR" at bounding box center [249, 308] width 102 height 76
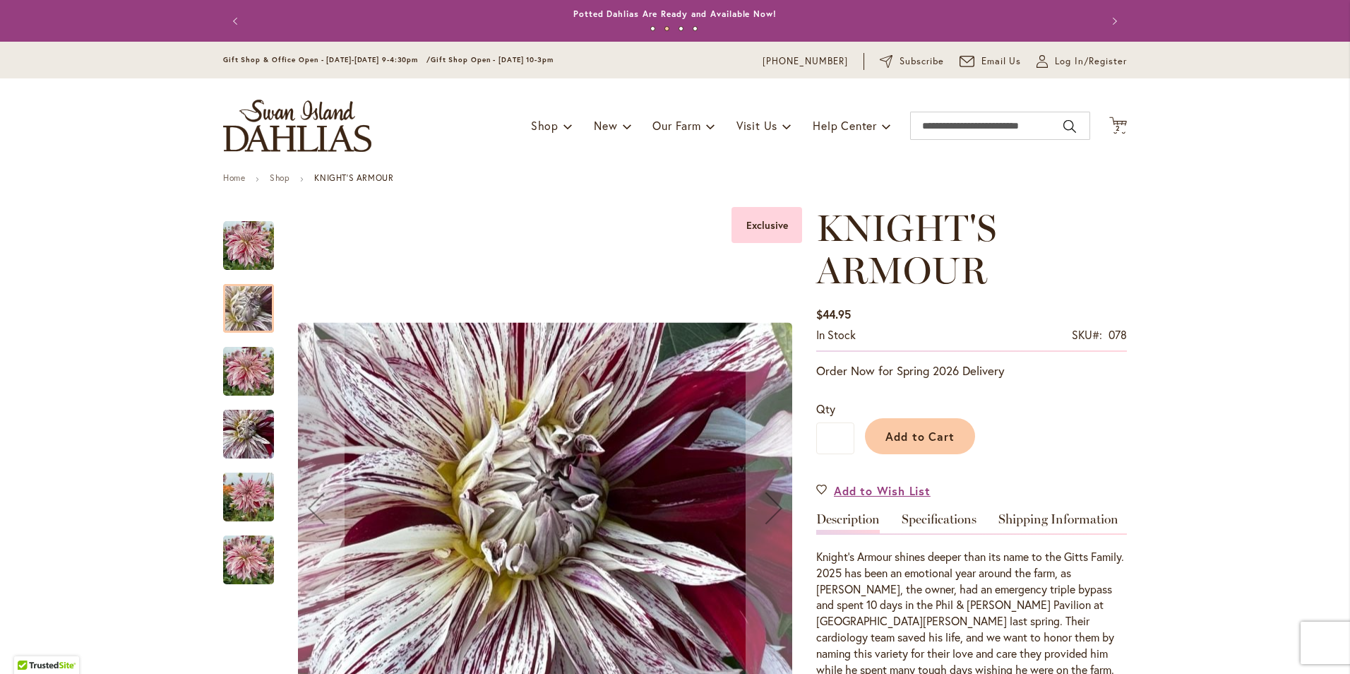
click at [251, 430] on img "KNIGHT'S ARMOUR" at bounding box center [248, 434] width 51 height 68
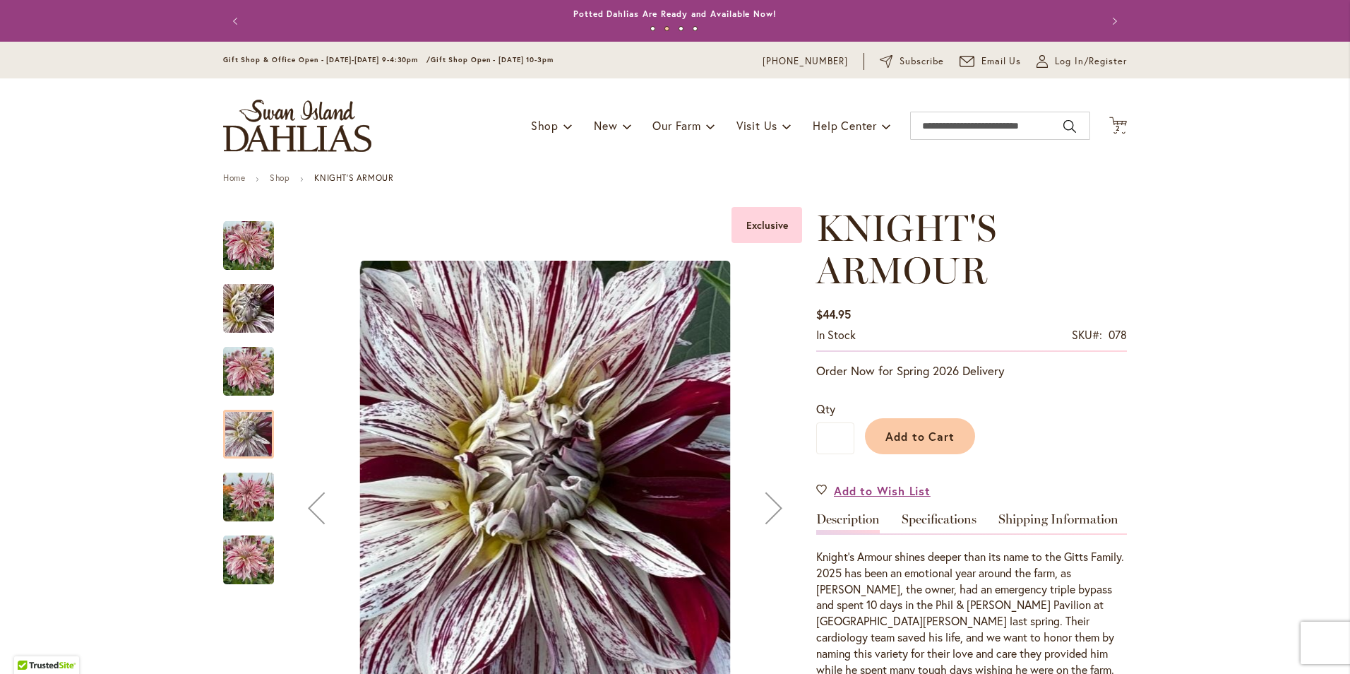
click at [249, 470] on div "KNIGHT'S ARMOUR" at bounding box center [255, 489] width 65 height 63
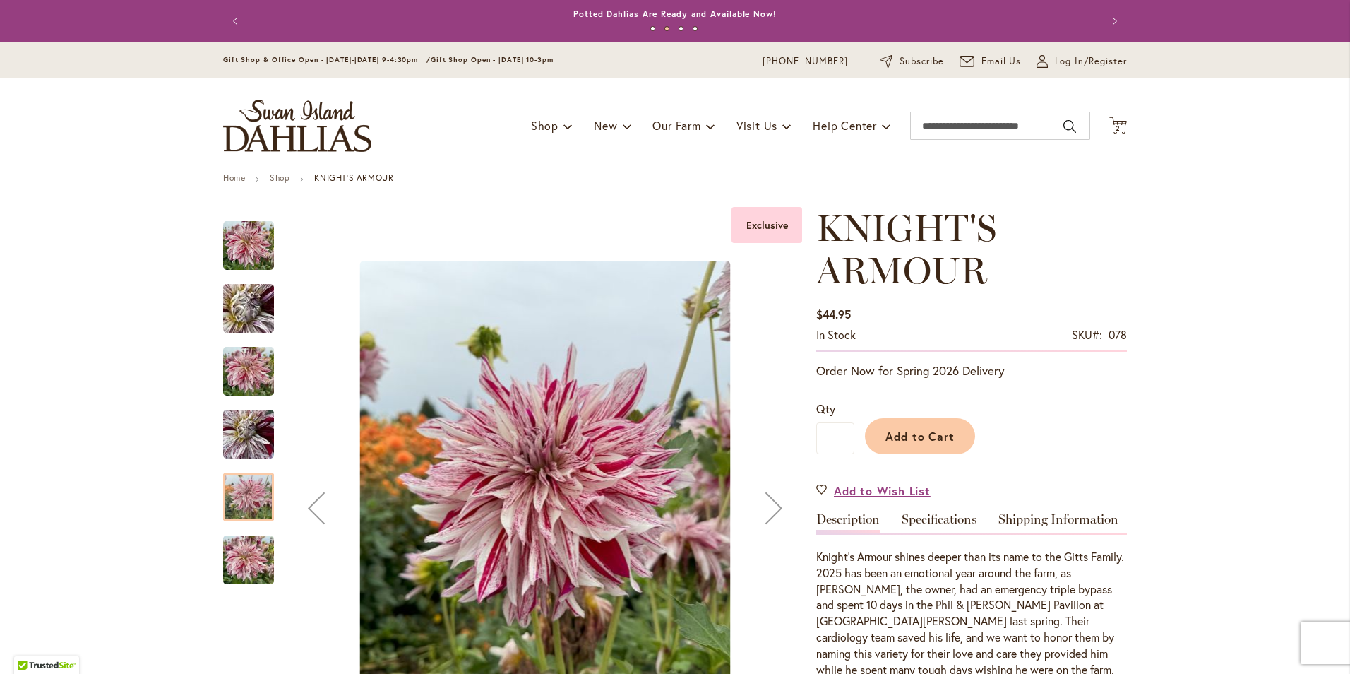
click at [253, 575] on img "KNIGHT'S ARMOUR" at bounding box center [248, 560] width 51 height 68
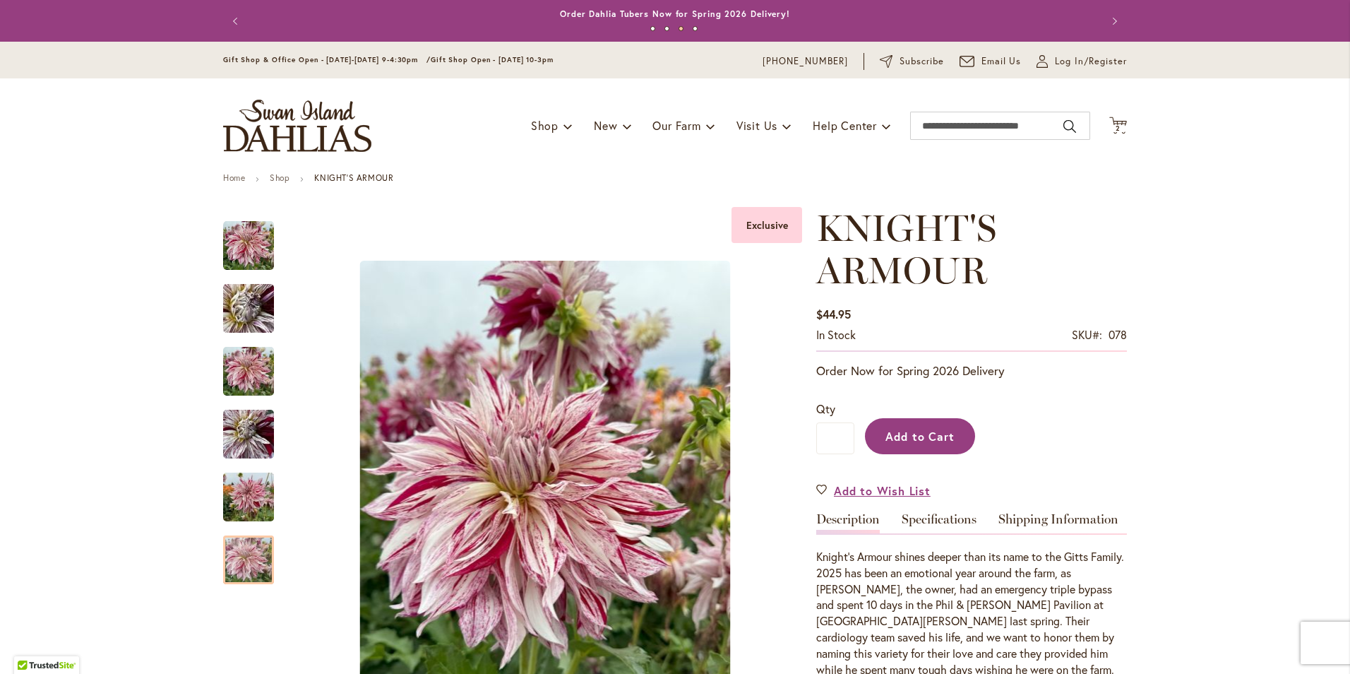
click at [934, 443] on button "Add to Cart" at bounding box center [920, 436] width 110 height 36
